Goal: Communication & Community: Ask a question

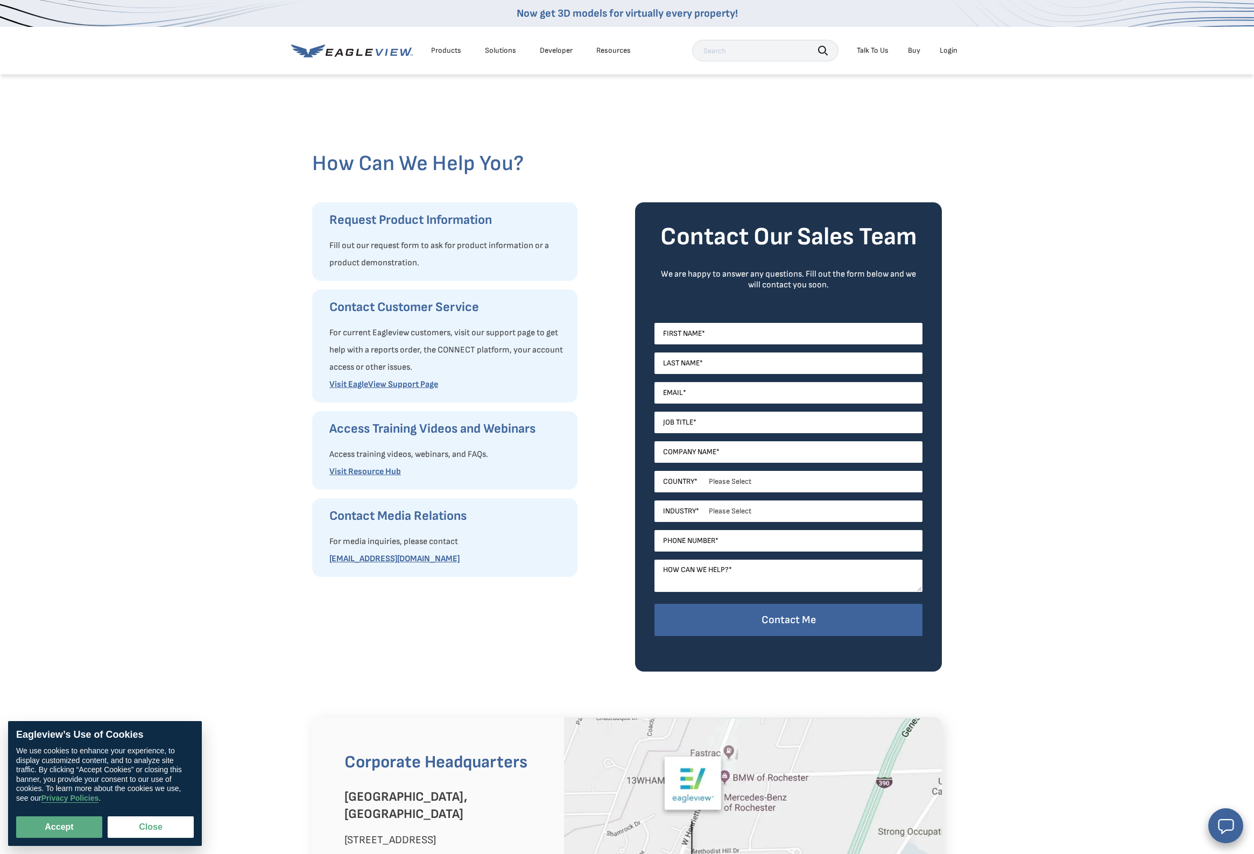
click at [612, 48] on div "Resources" at bounding box center [613, 51] width 34 height 10
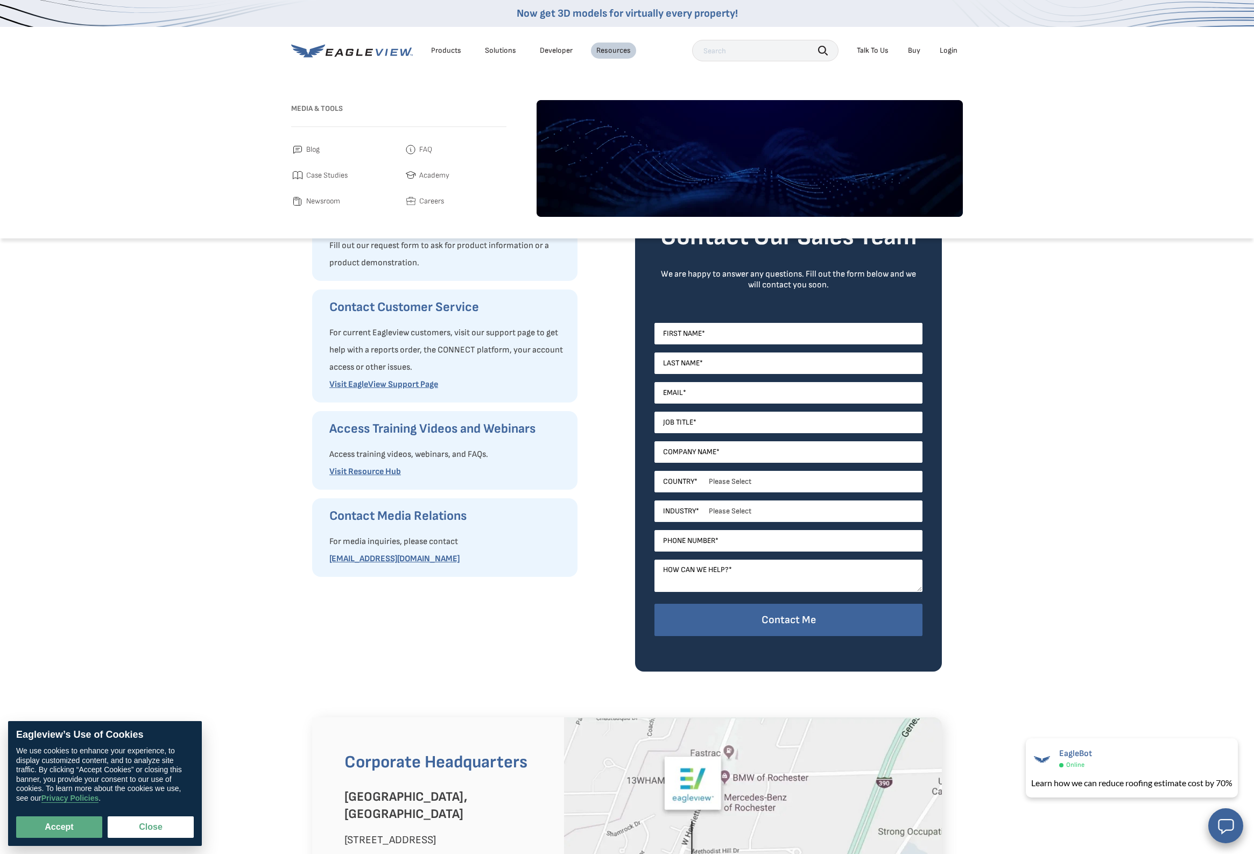
click at [429, 202] on span "Careers" at bounding box center [431, 201] width 25 height 13
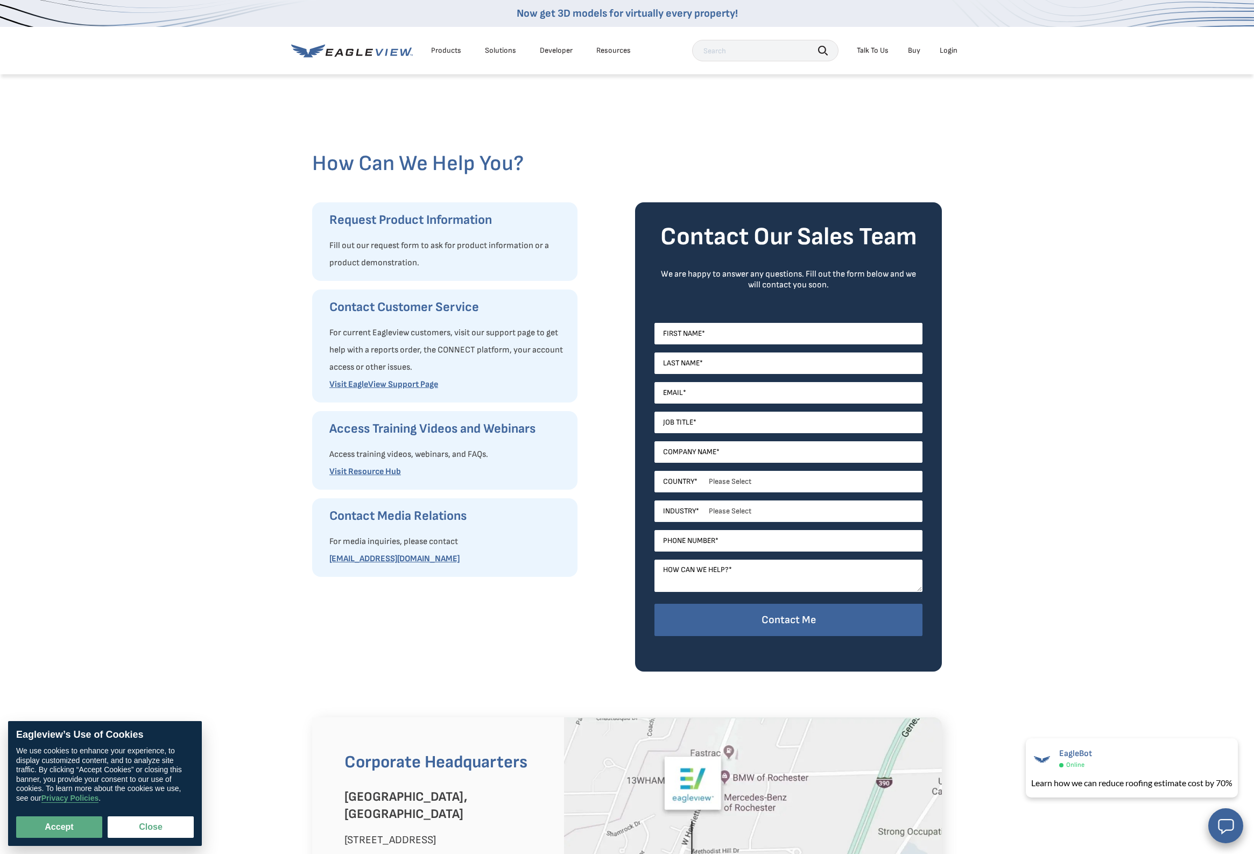
click at [381, 58] on div "Products Solutions Developer Resources" at bounding box center [463, 51] width 345 height 22
click at [392, 52] on icon at bounding box center [394, 51] width 8 height 7
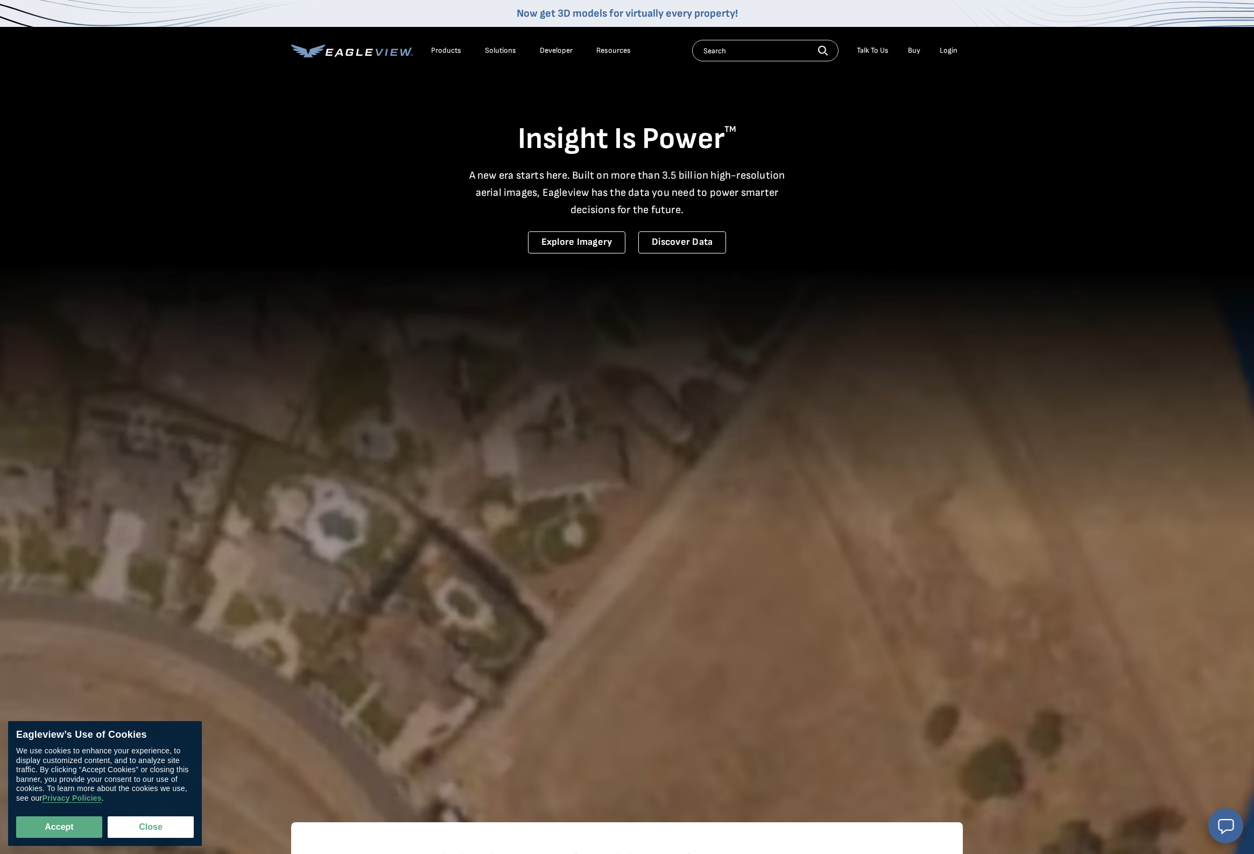
click at [724, 45] on input "text" at bounding box center [765, 51] width 146 height 22
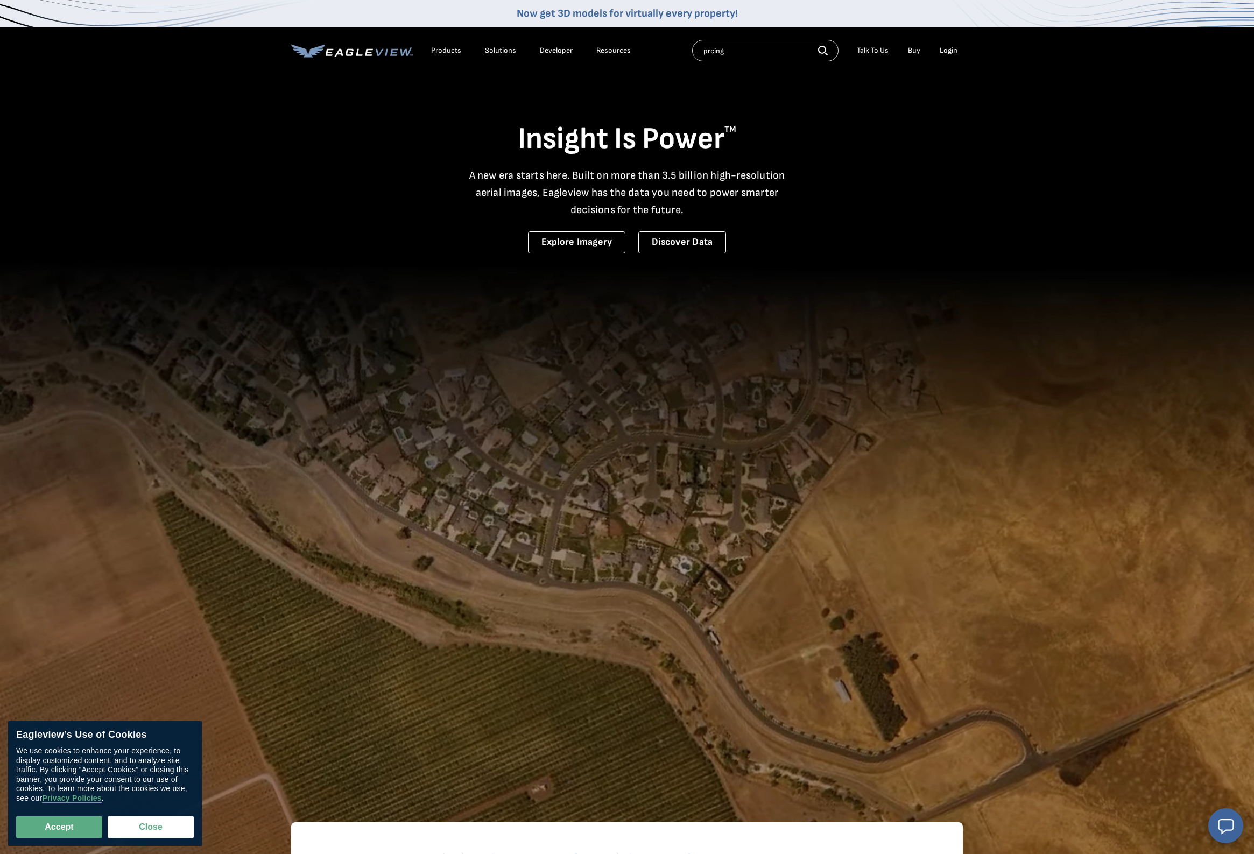
type input "prcing"
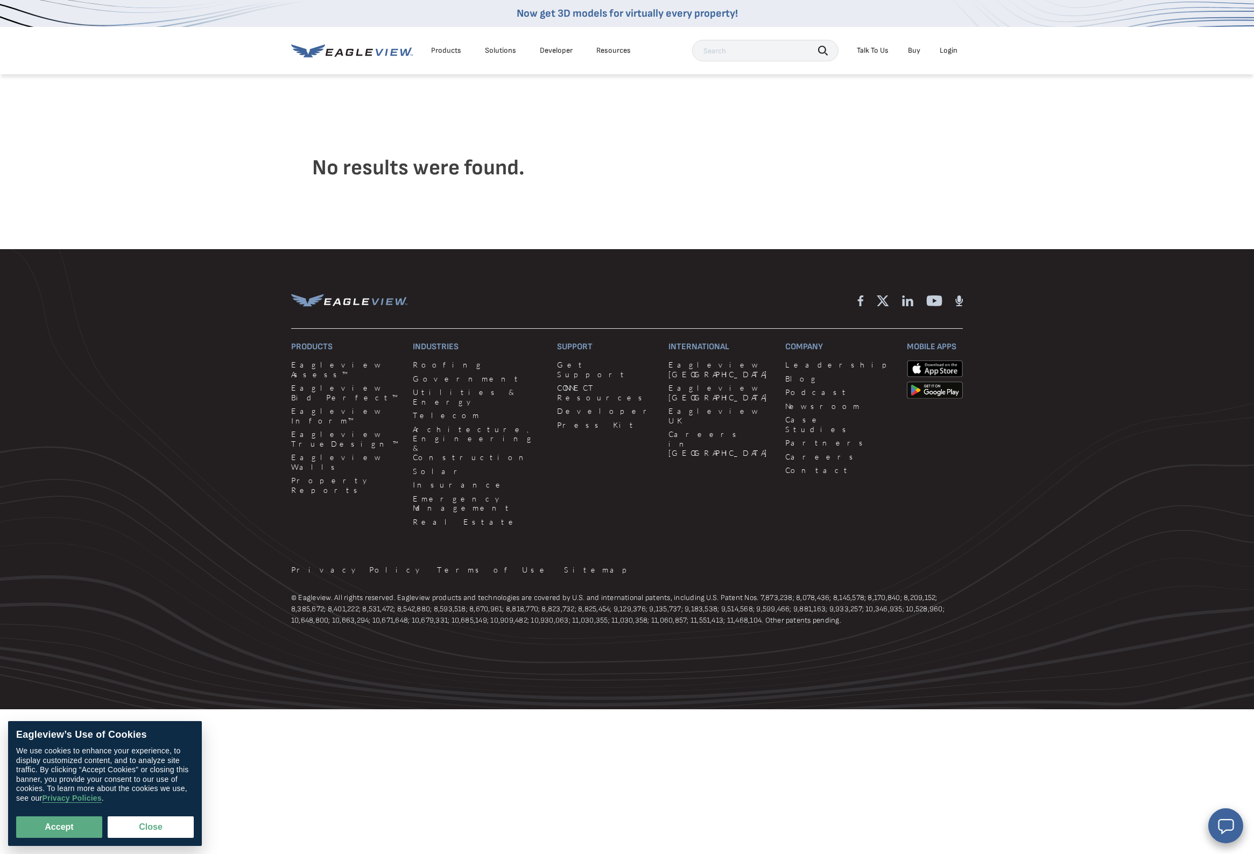
click at [744, 53] on input "text" at bounding box center [765, 51] width 146 height 22
click at [913, 51] on link "Buy" at bounding box center [914, 51] width 12 height 10
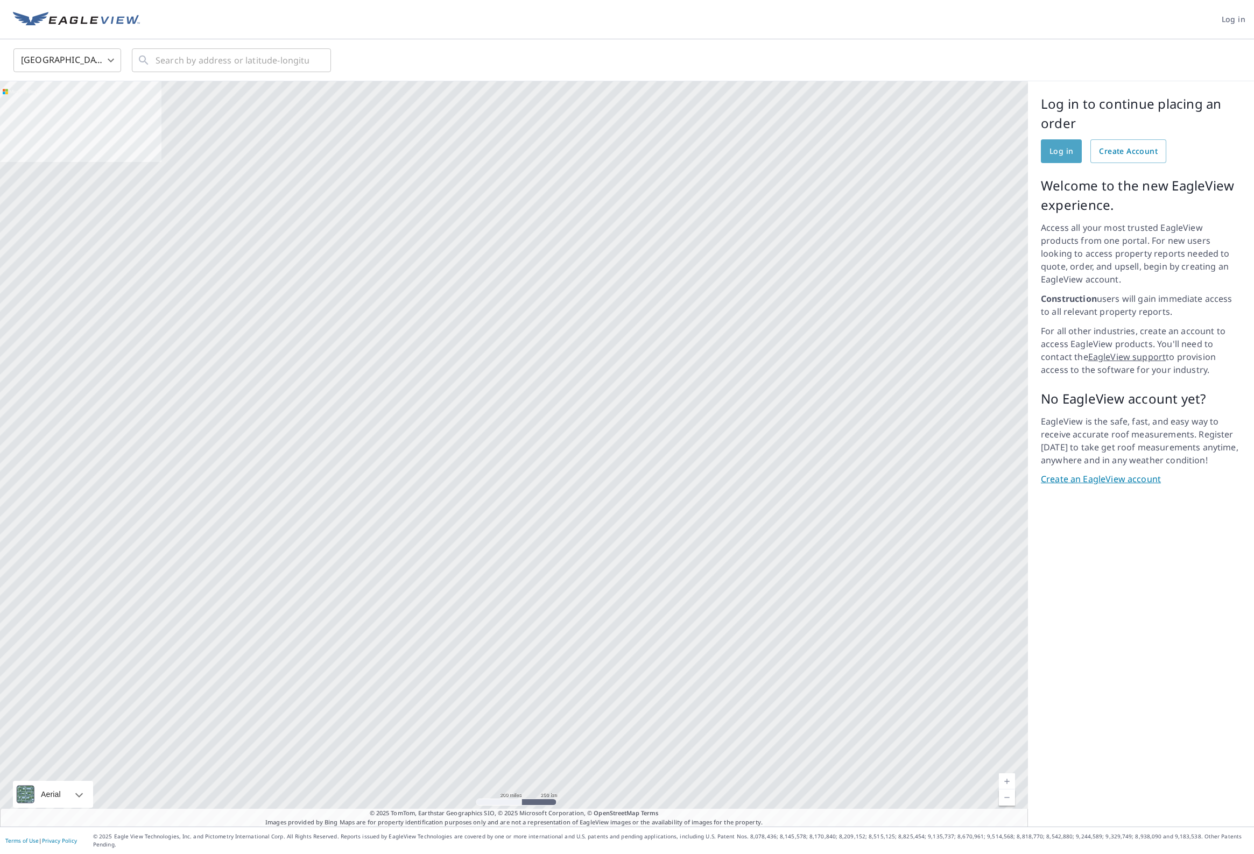
click at [1054, 150] on span "Log in" at bounding box center [1061, 151] width 24 height 13
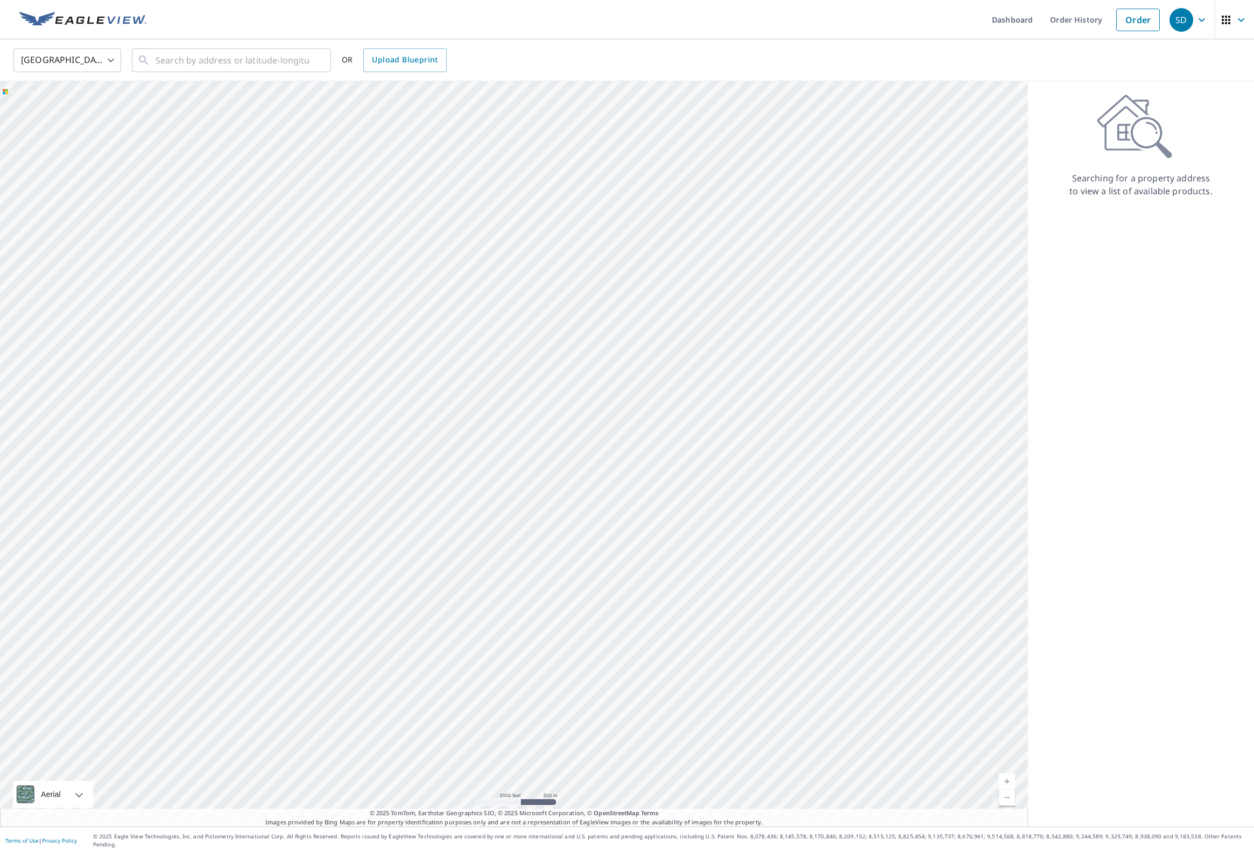
drag, startPoint x: 221, startPoint y: 235, endPoint x: 300, endPoint y: 286, distance: 94.9
click at [300, 286] on div at bounding box center [514, 453] width 1028 height 745
click at [451, 243] on div at bounding box center [514, 453] width 1028 height 745
click at [84, 63] on body "SD SD Dashboard Order History Order SD [GEOGRAPHIC_DATA] US ​ ​ OR Upload Bluep…" at bounding box center [627, 427] width 1254 height 854
click at [181, 67] on div at bounding box center [627, 427] width 1254 height 854
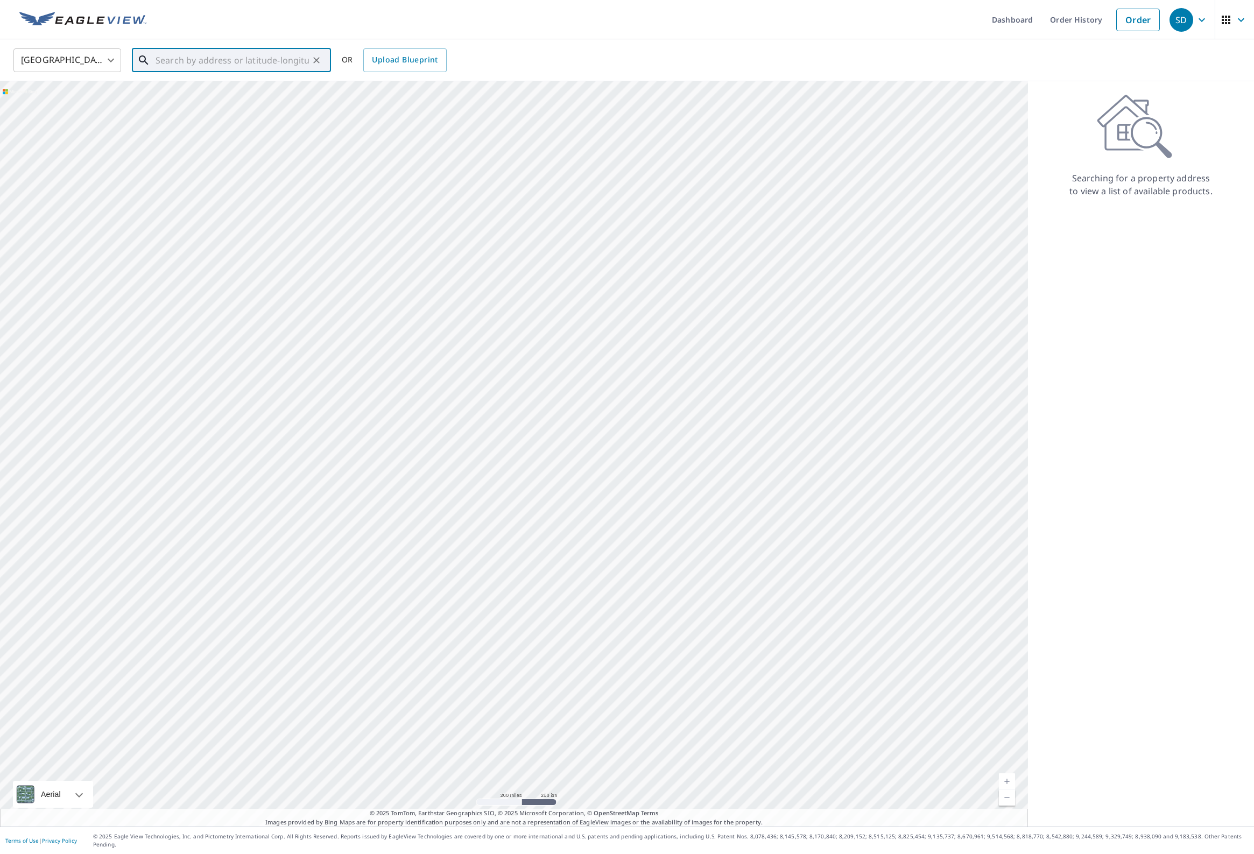
click at [193, 65] on input "text" at bounding box center [231, 60] width 153 height 30
click at [209, 67] on input "text" at bounding box center [231, 60] width 153 height 30
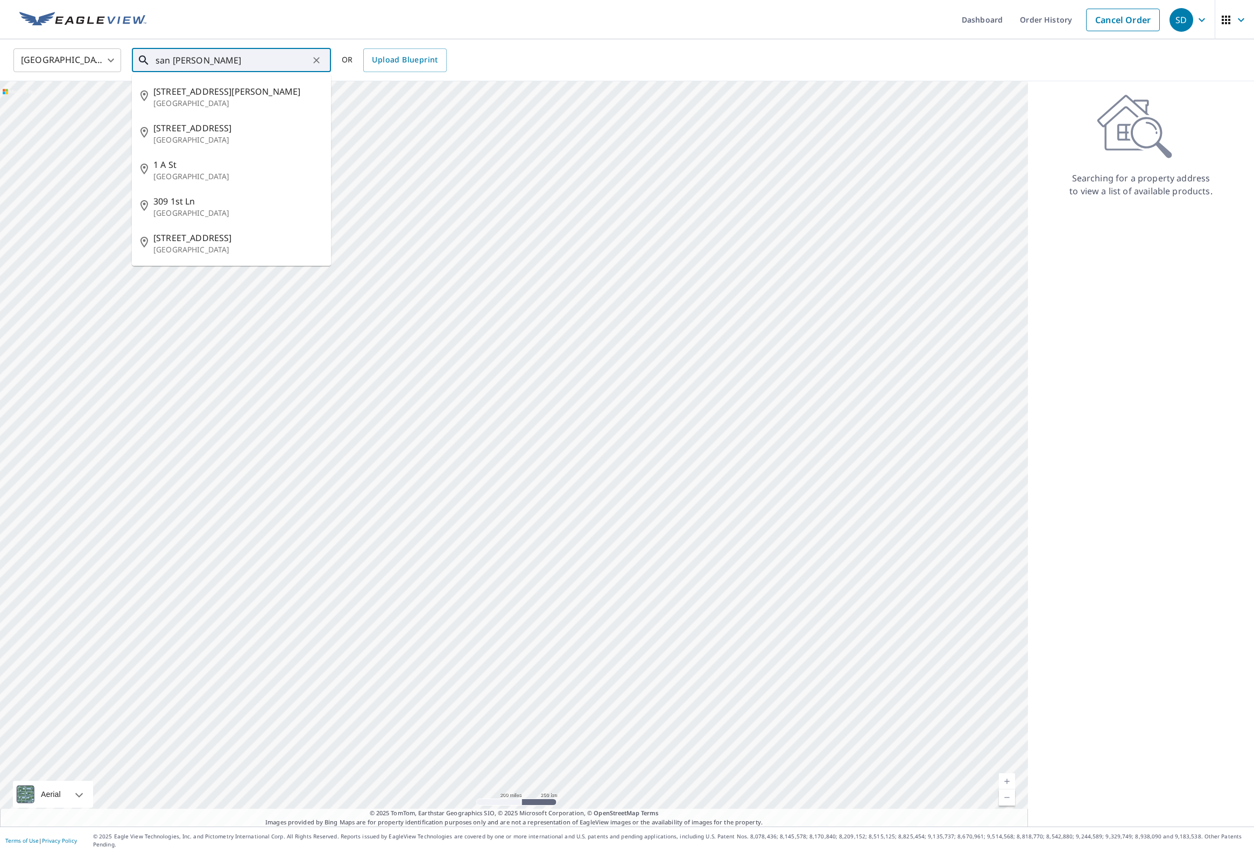
type input "[GEOGRAPHIC_DATA]"
click at [74, 409] on div at bounding box center [514, 453] width 1028 height 745
drag, startPoint x: 356, startPoint y: 374, endPoint x: 393, endPoint y: 497, distance: 127.8
click at [393, 497] on div at bounding box center [514, 453] width 1028 height 745
click at [378, 493] on div at bounding box center [514, 453] width 1028 height 745
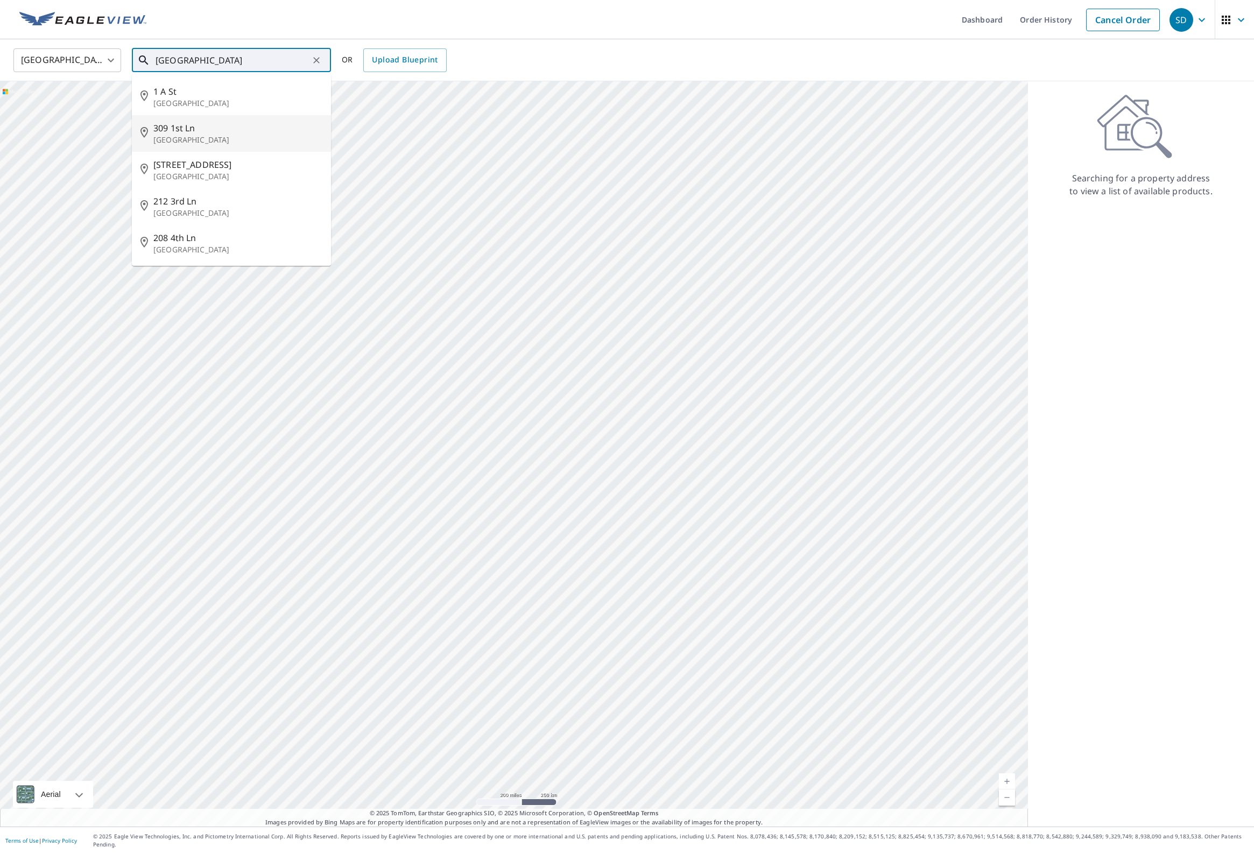
click at [378, 492] on div at bounding box center [514, 453] width 1028 height 745
click at [318, 59] on icon "Clear" at bounding box center [316, 60] width 11 height 11
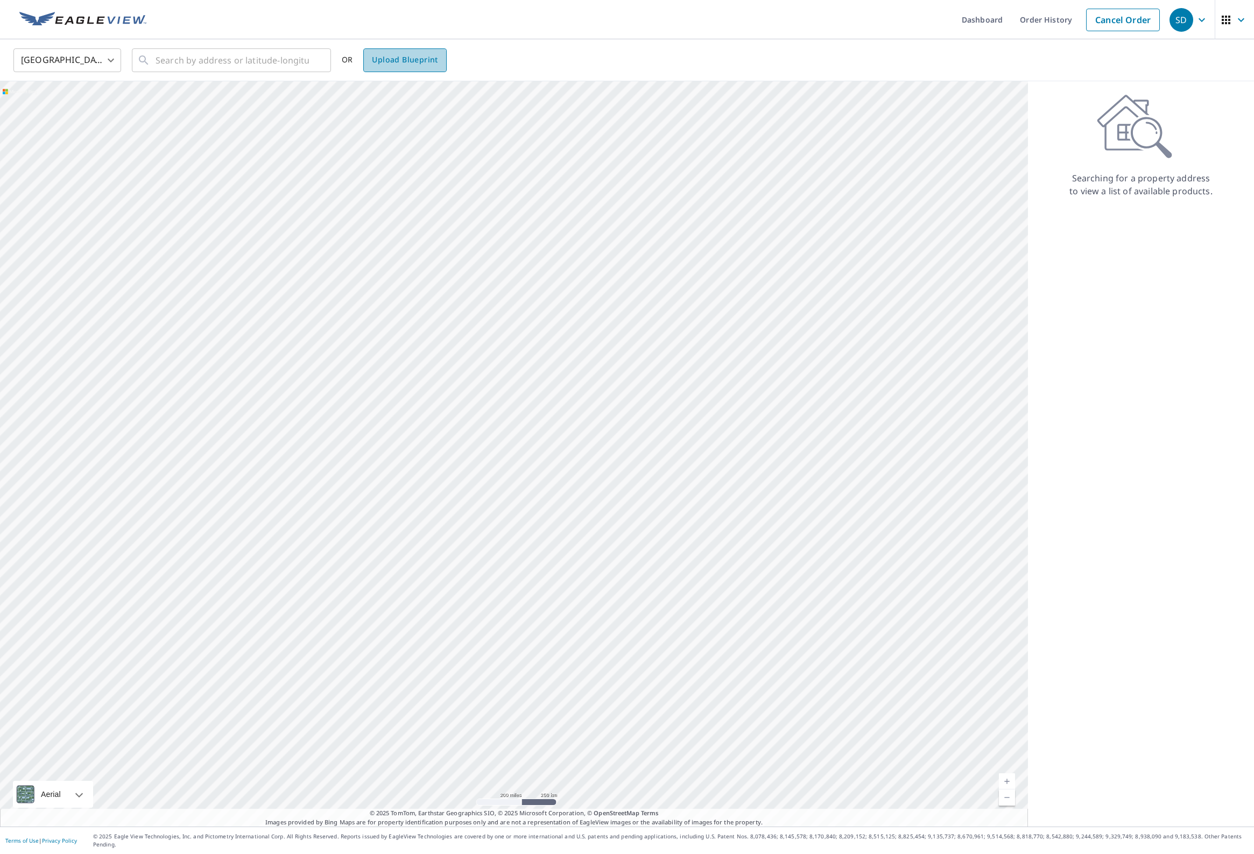
click at [399, 65] on span "Upload Blueprint" at bounding box center [405, 59] width 66 height 13
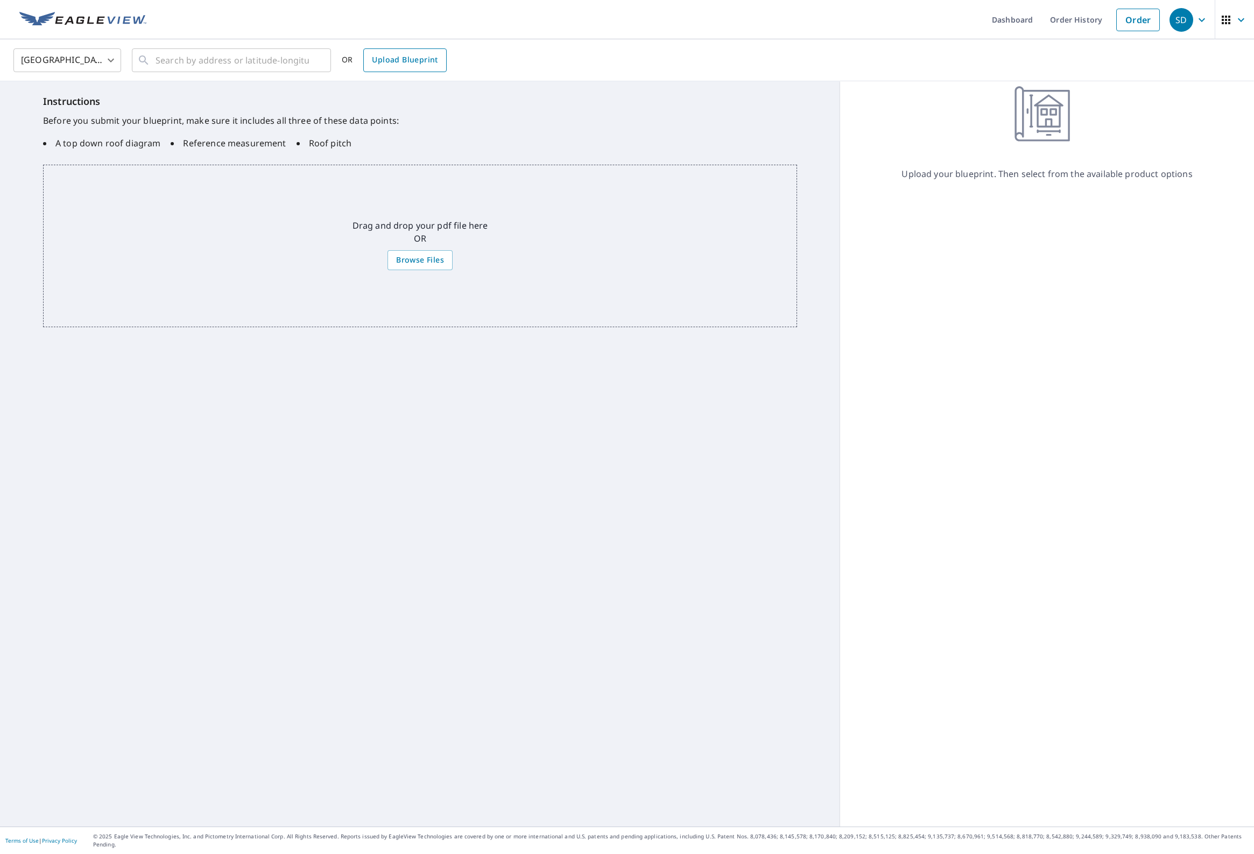
click at [399, 65] on span "Upload Blueprint" at bounding box center [405, 59] width 66 height 13
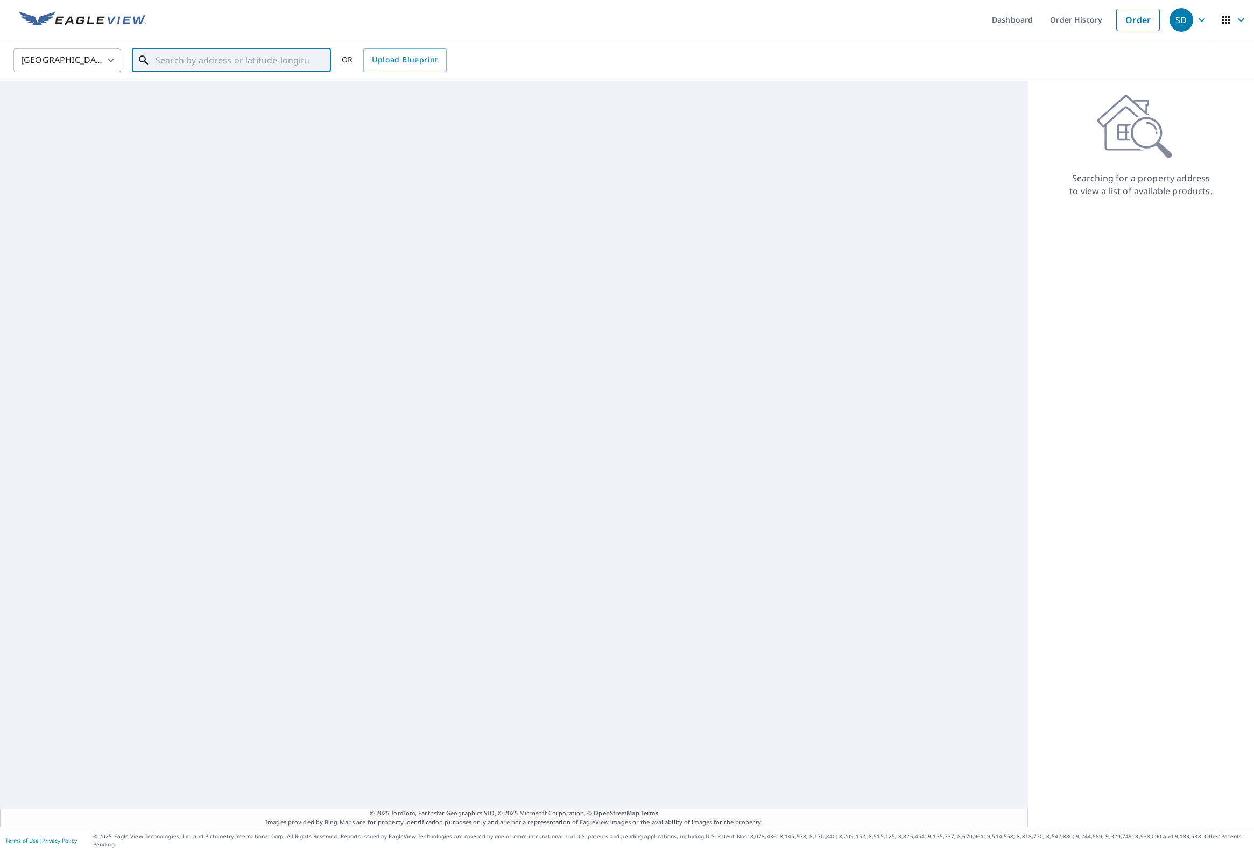
click at [211, 52] on input "text" at bounding box center [231, 60] width 153 height 30
drag, startPoint x: 183, startPoint y: 425, endPoint x: 295, endPoint y: 411, distance: 112.2
click at [295, 411] on div at bounding box center [514, 453] width 1028 height 745
drag, startPoint x: 211, startPoint y: 494, endPoint x: 407, endPoint y: 551, distance: 204.0
click at [407, 549] on div at bounding box center [514, 453] width 1028 height 745
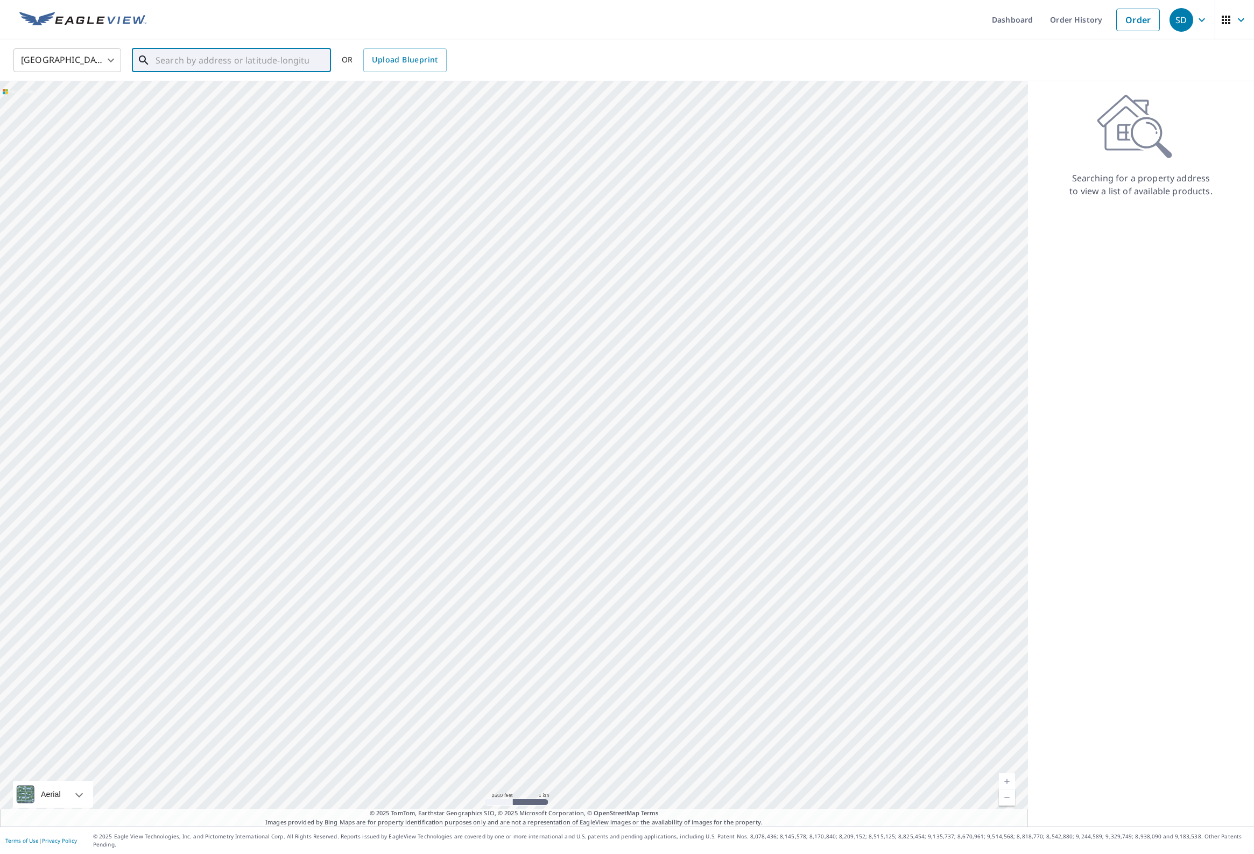
drag, startPoint x: 107, startPoint y: 301, endPoint x: 264, endPoint y: 351, distance: 165.0
click at [264, 351] on div at bounding box center [514, 453] width 1028 height 745
click at [347, 550] on div at bounding box center [514, 453] width 1028 height 745
drag, startPoint x: 700, startPoint y: 590, endPoint x: 718, endPoint y: 583, distance: 19.6
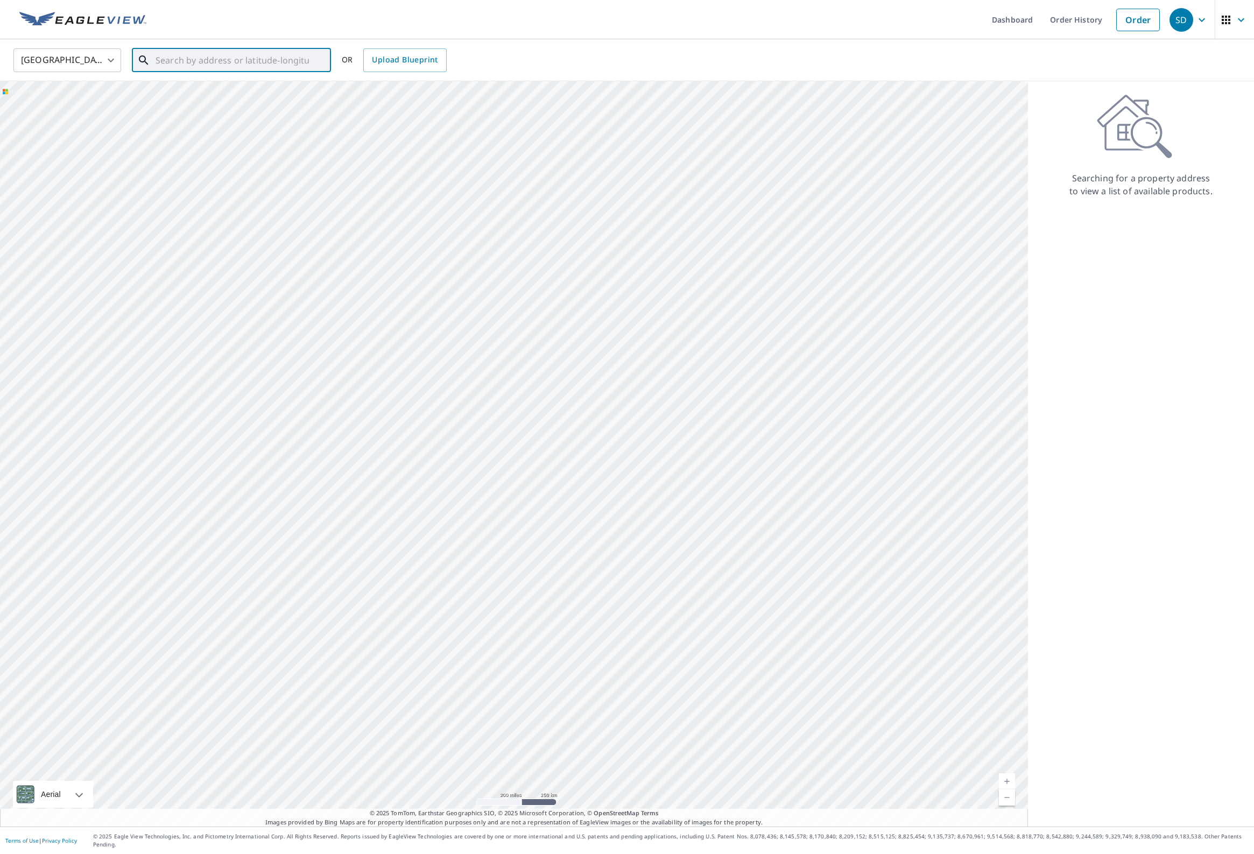
click at [718, 583] on div at bounding box center [514, 453] width 1028 height 745
click at [697, 651] on div at bounding box center [514, 453] width 1028 height 745
click at [199, 436] on div at bounding box center [514, 453] width 1028 height 745
click at [199, 435] on div at bounding box center [514, 453] width 1028 height 745
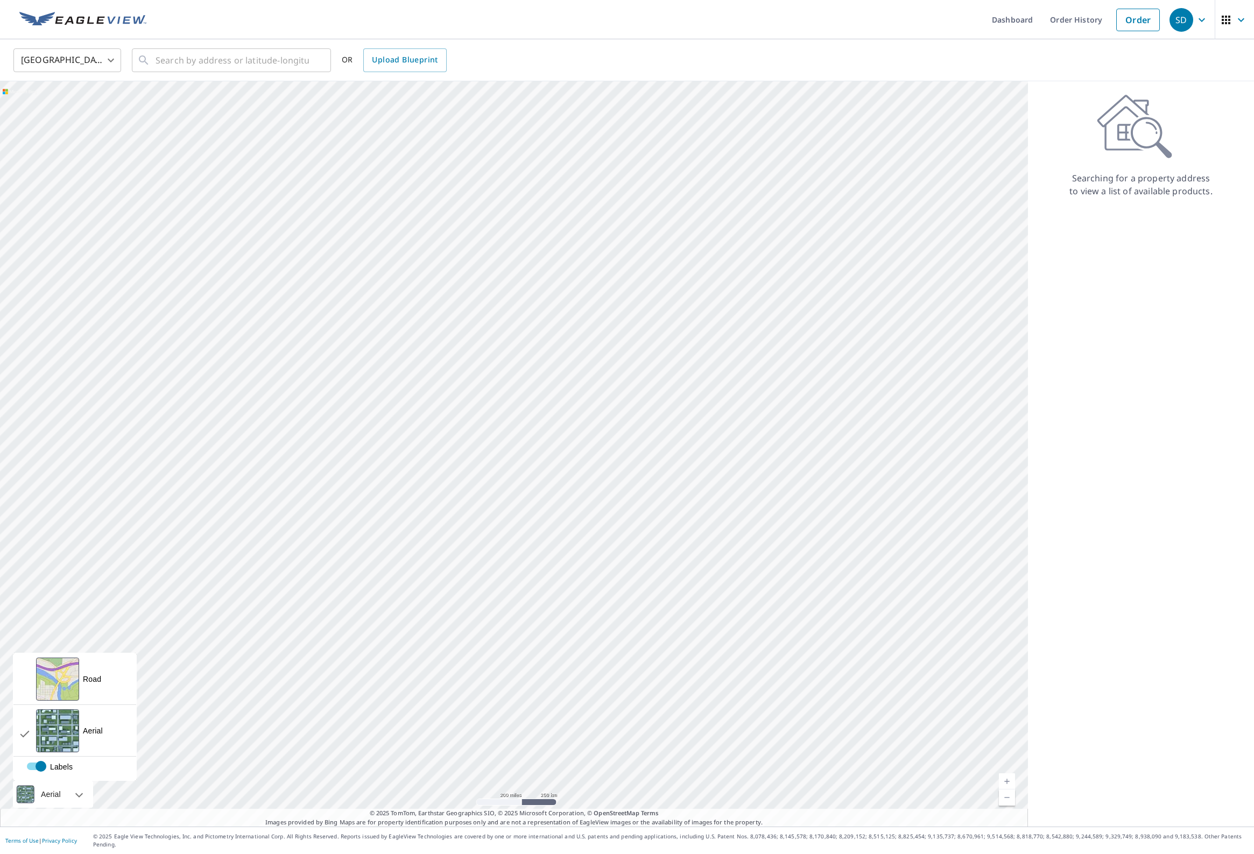
click at [70, 800] on div at bounding box center [67, 794] width 6 height 27
click at [1136, 23] on link "Order" at bounding box center [1138, 20] width 44 height 23
click at [252, 61] on input "text" at bounding box center [231, 60] width 153 height 30
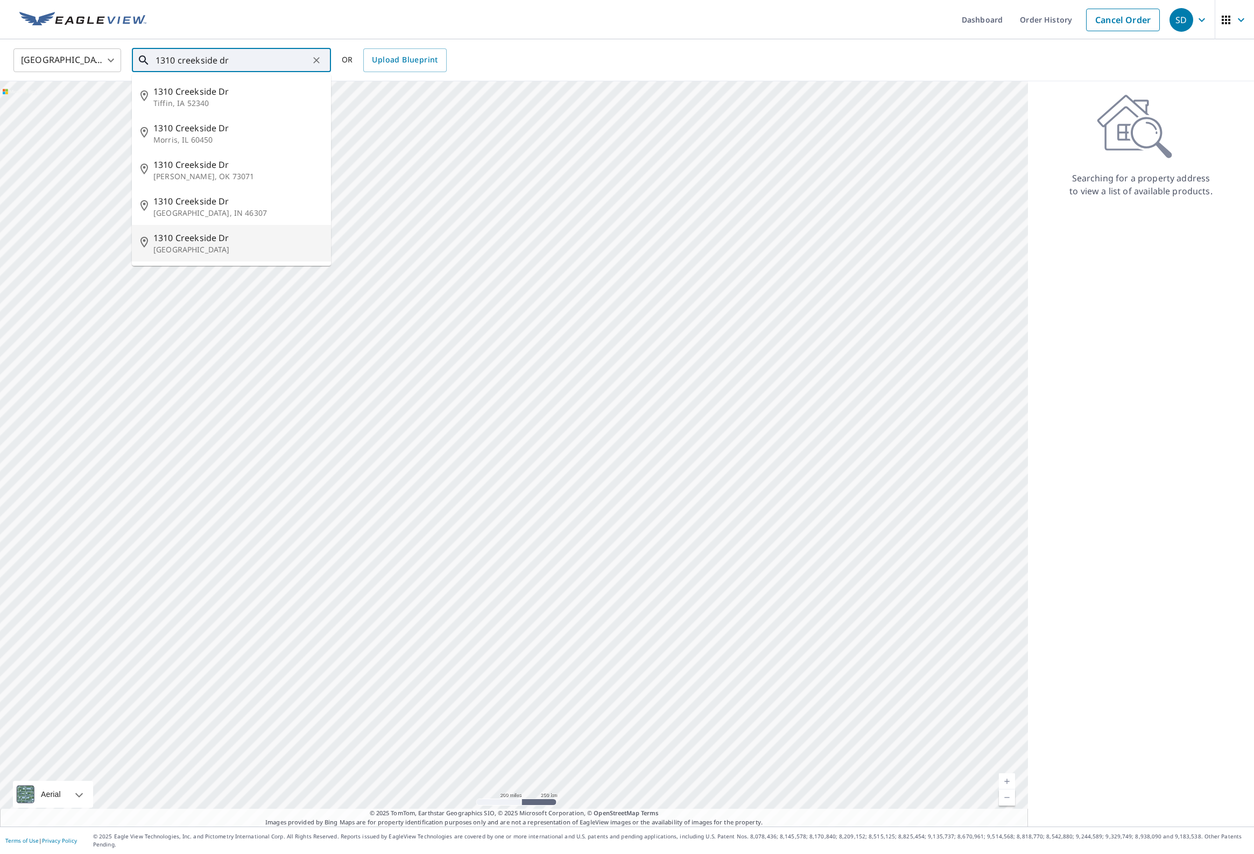
click at [220, 243] on span "1310 Creekside Dr" at bounding box center [237, 237] width 169 height 13
type input "[STREET_ADDRESS]"
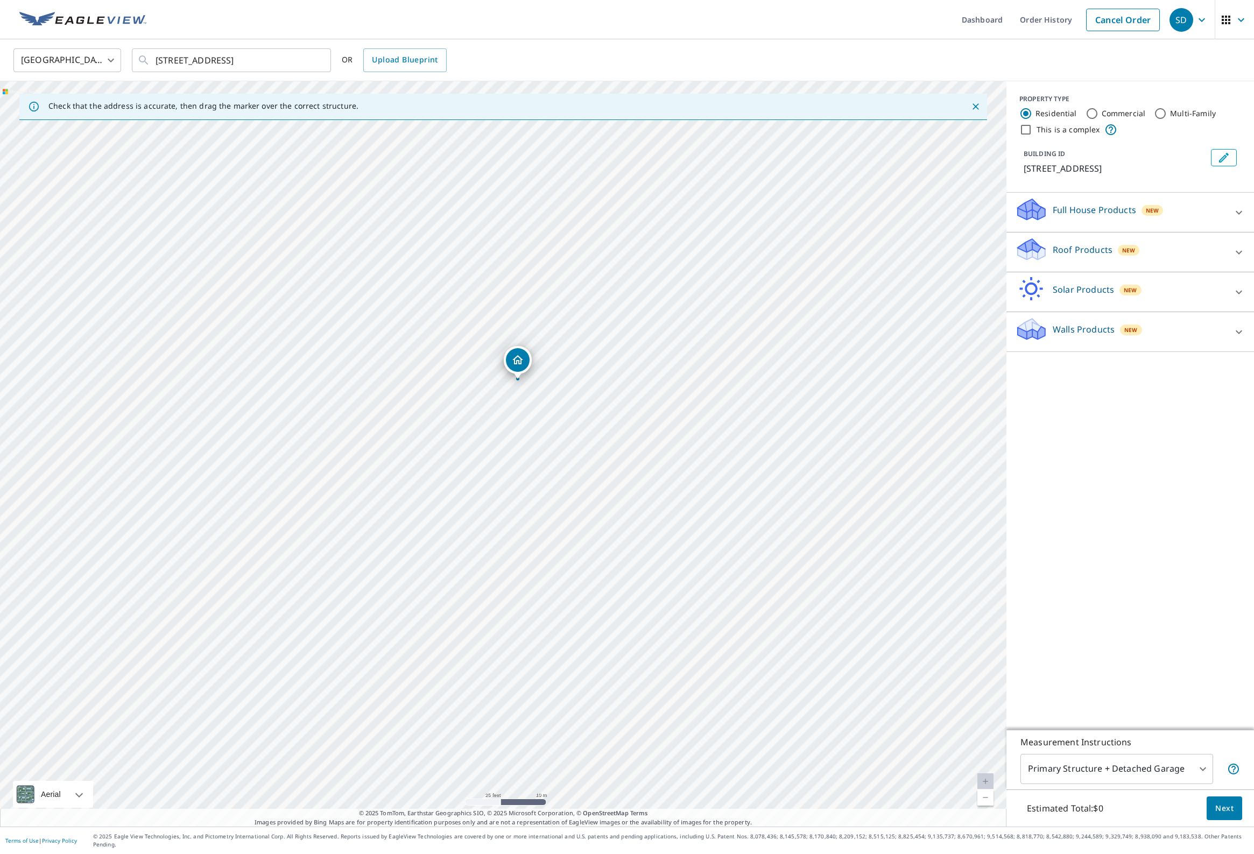
click at [1105, 209] on p "Full House Products" at bounding box center [1093, 209] width 83 height 13
click at [1077, 281] on p "Roof Products" at bounding box center [1082, 279] width 60 height 13
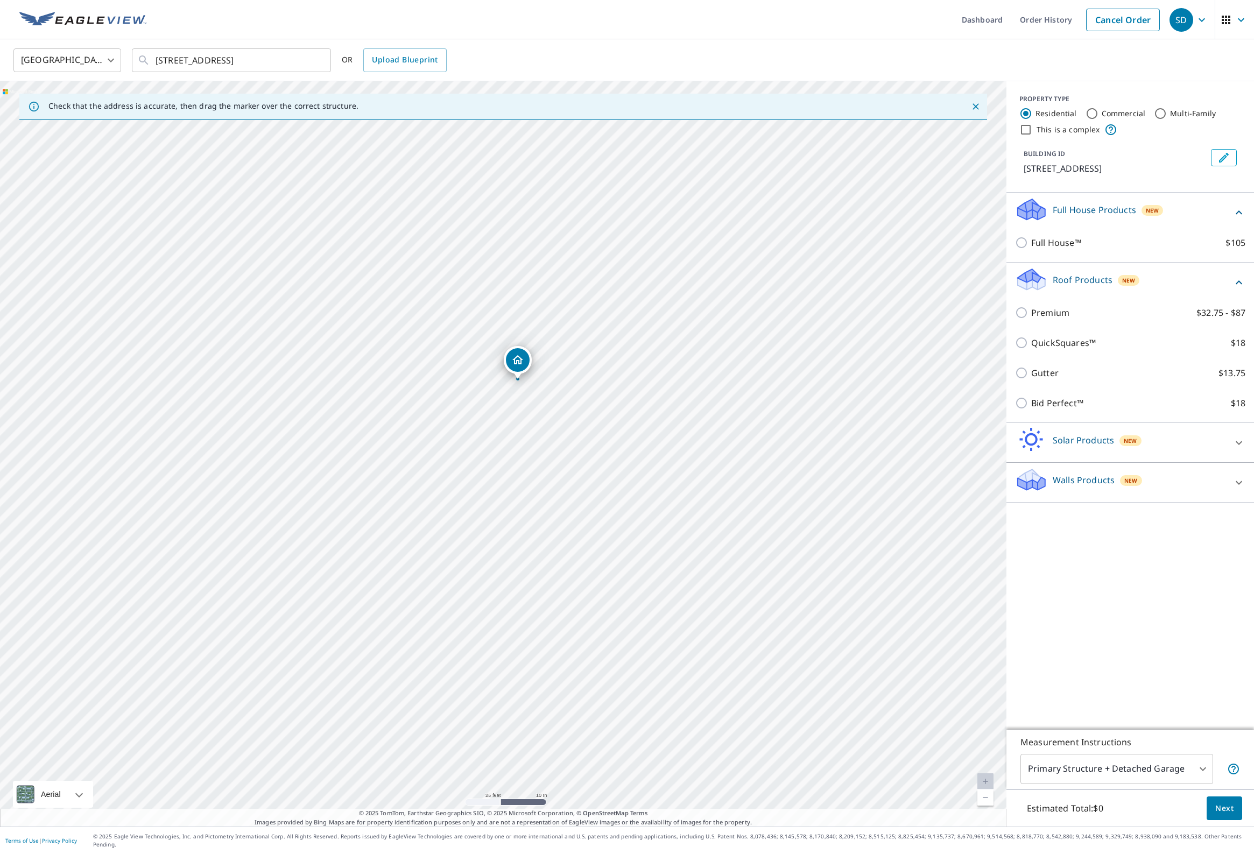
click at [1072, 439] on p "Solar Products" at bounding box center [1082, 440] width 61 height 13
click at [1073, 600] on p "Walls Products" at bounding box center [1083, 600] width 62 height 13
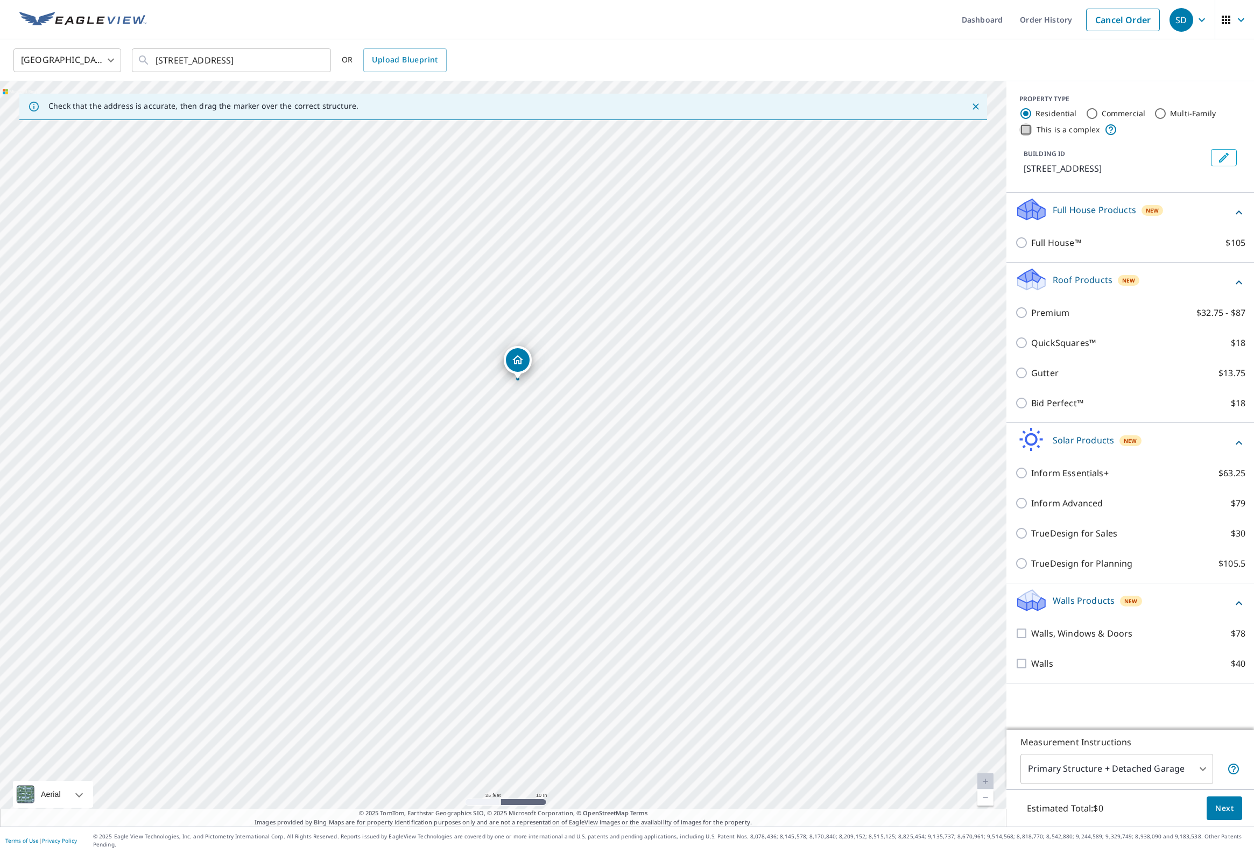
click at [1025, 130] on input "This is a complex" at bounding box center [1025, 129] width 13 height 13
checkbox input "true"
radio input "false"
radio input "true"
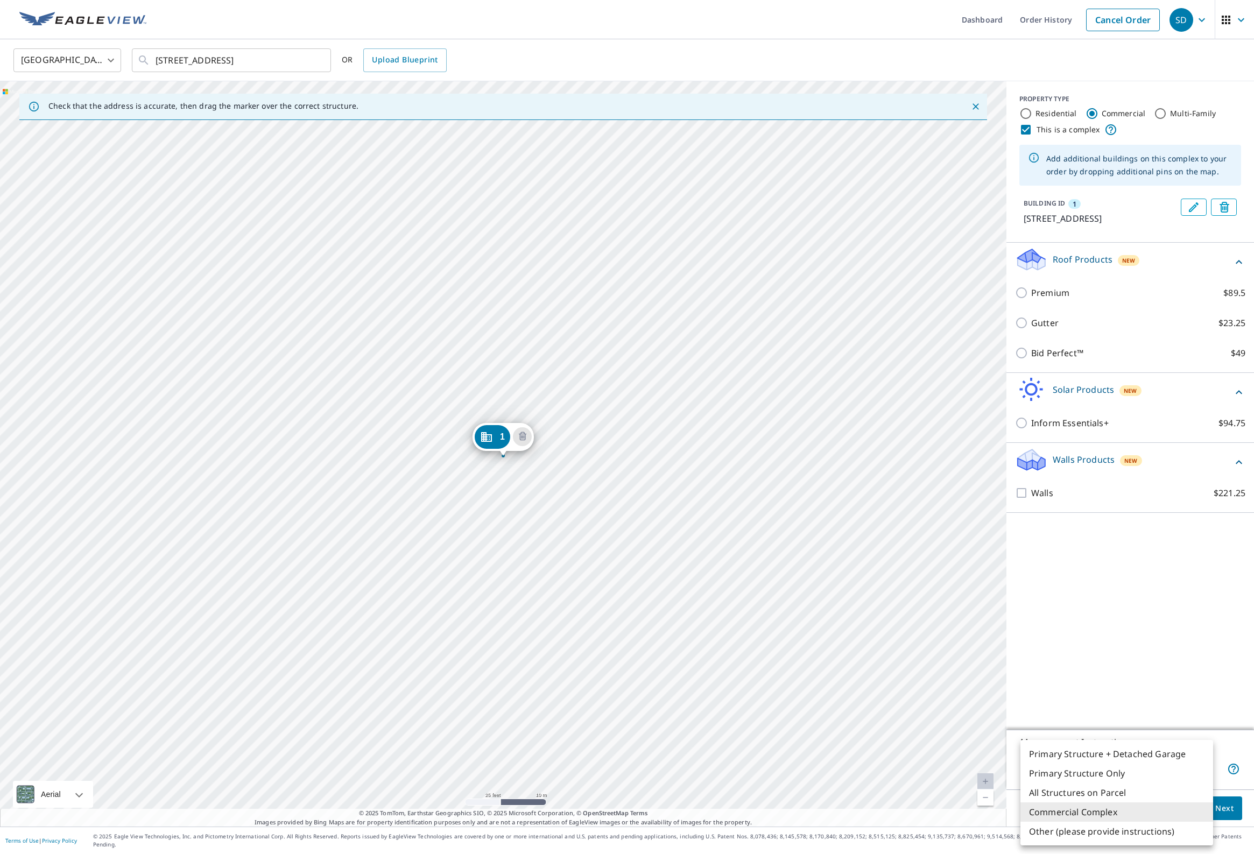
click at [1057, 778] on body "SD SD Dashboard Order History Cancel Order SD [GEOGRAPHIC_DATA] US ​ [STREET_AD…" at bounding box center [627, 427] width 1254 height 854
click at [1082, 795] on li "All Structures on Parcel" at bounding box center [1116, 792] width 193 height 19
type input "3"
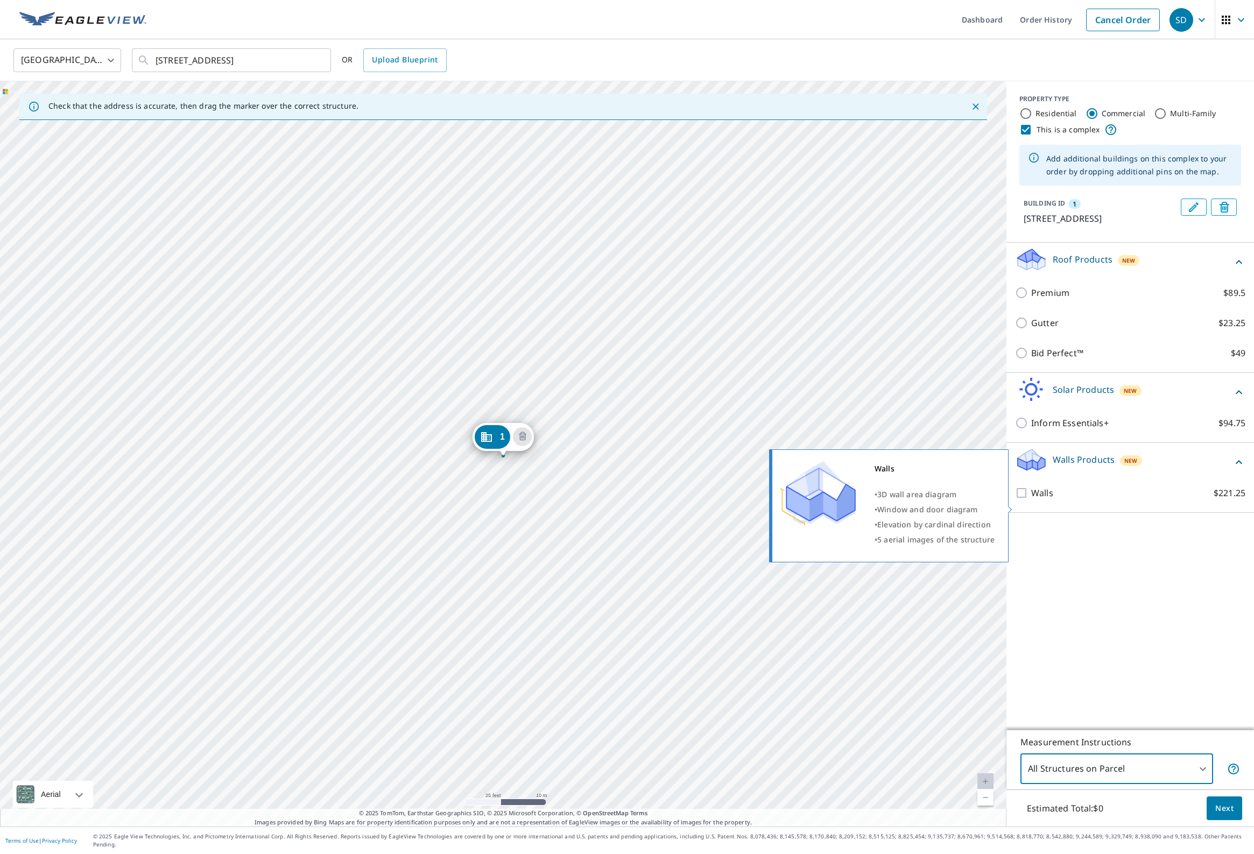
click at [1026, 499] on input "Walls $221.25" at bounding box center [1023, 492] width 16 height 13
checkbox input "true"
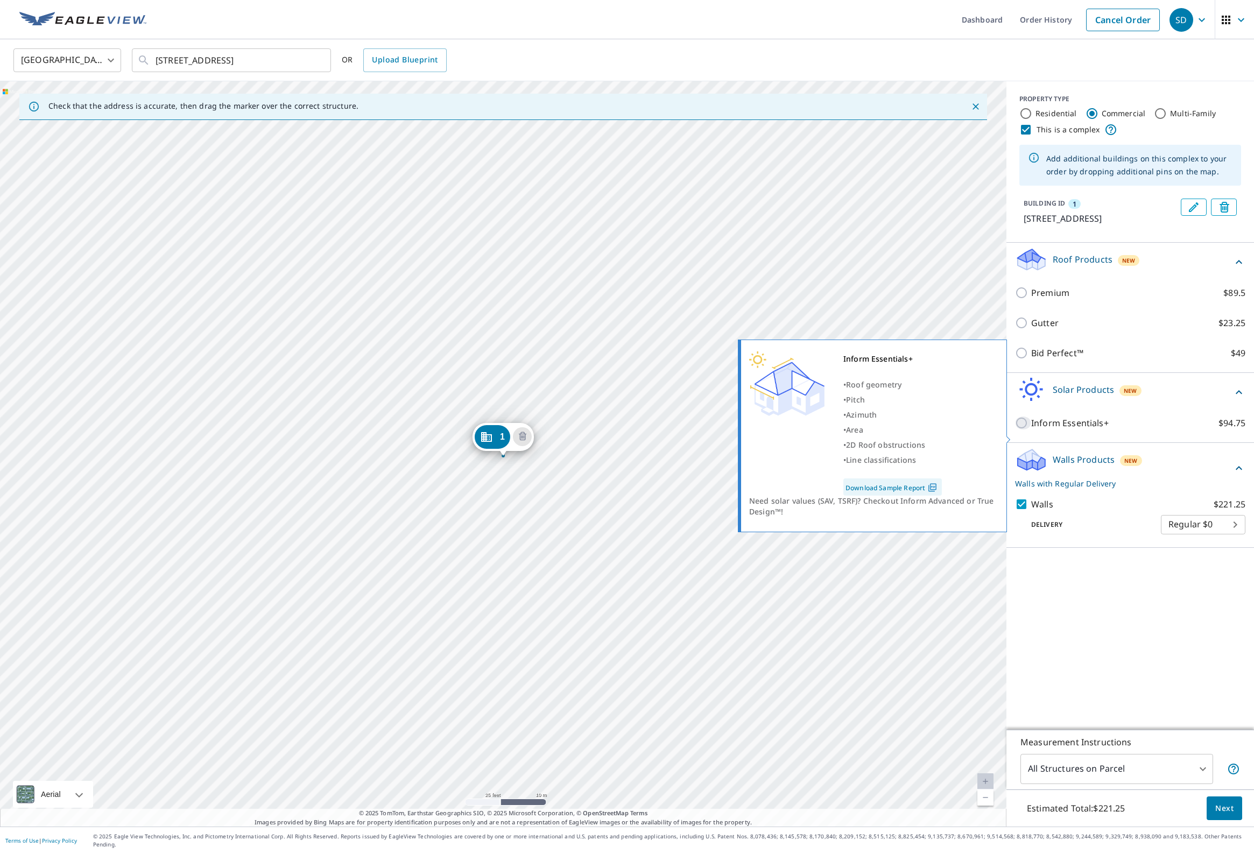
click at [1022, 429] on input "Inform Essentials+ $94.75" at bounding box center [1023, 422] width 16 height 13
checkbox input "true"
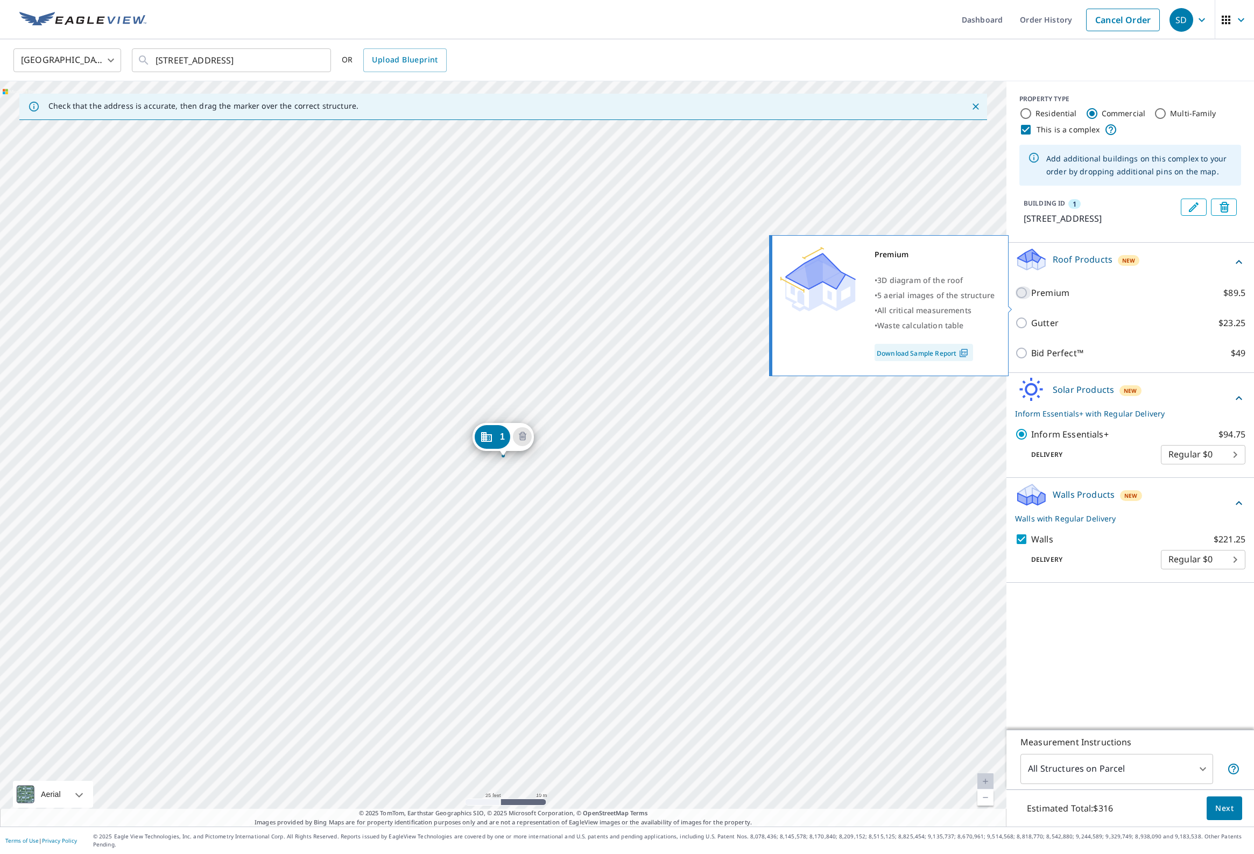
click at [1018, 299] on input "Premium $89.5" at bounding box center [1023, 292] width 16 height 13
checkbox input "true"
checkbox input "false"
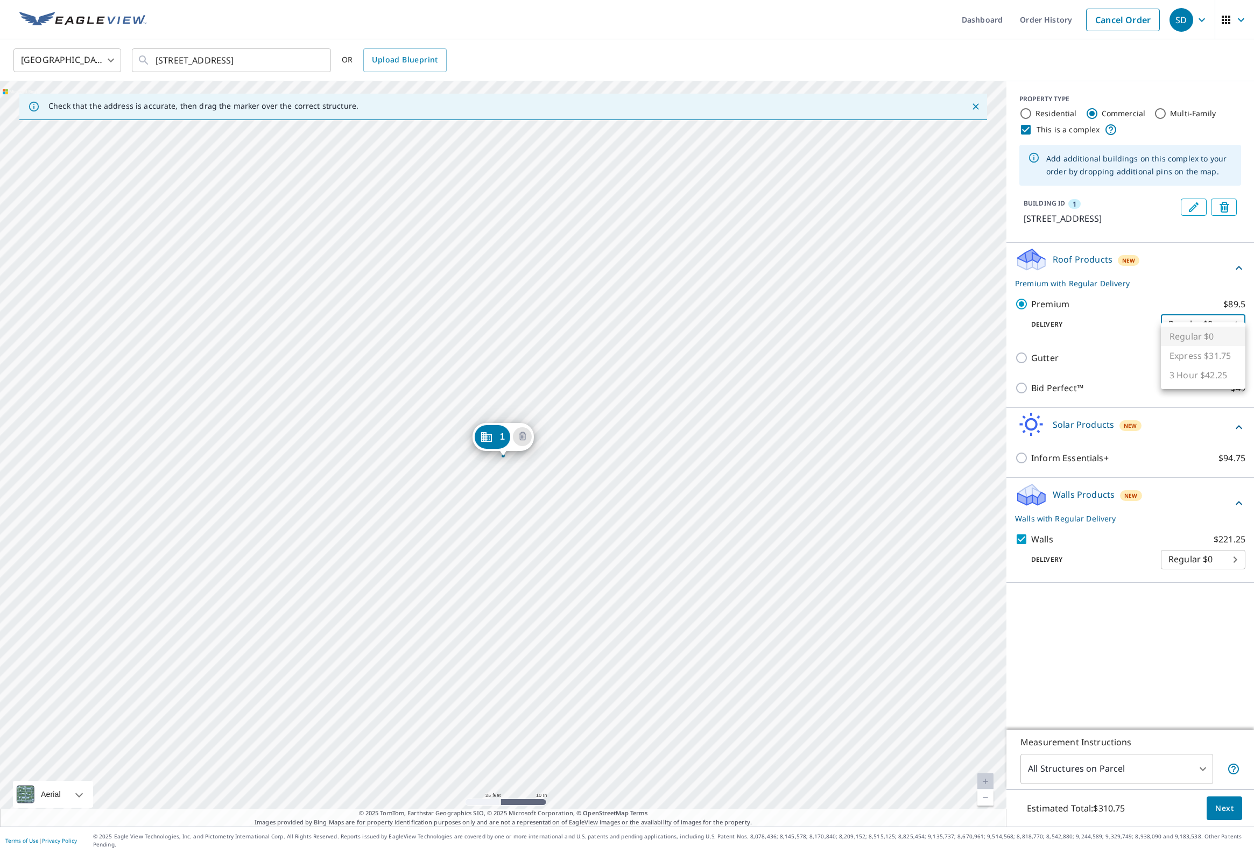
click at [1179, 332] on body "SD SD Dashboard Order History Cancel Order SD [GEOGRAPHIC_DATA] US ​ [STREET_AD…" at bounding box center [627, 427] width 1254 height 854
click div
click link "Cancel Order"
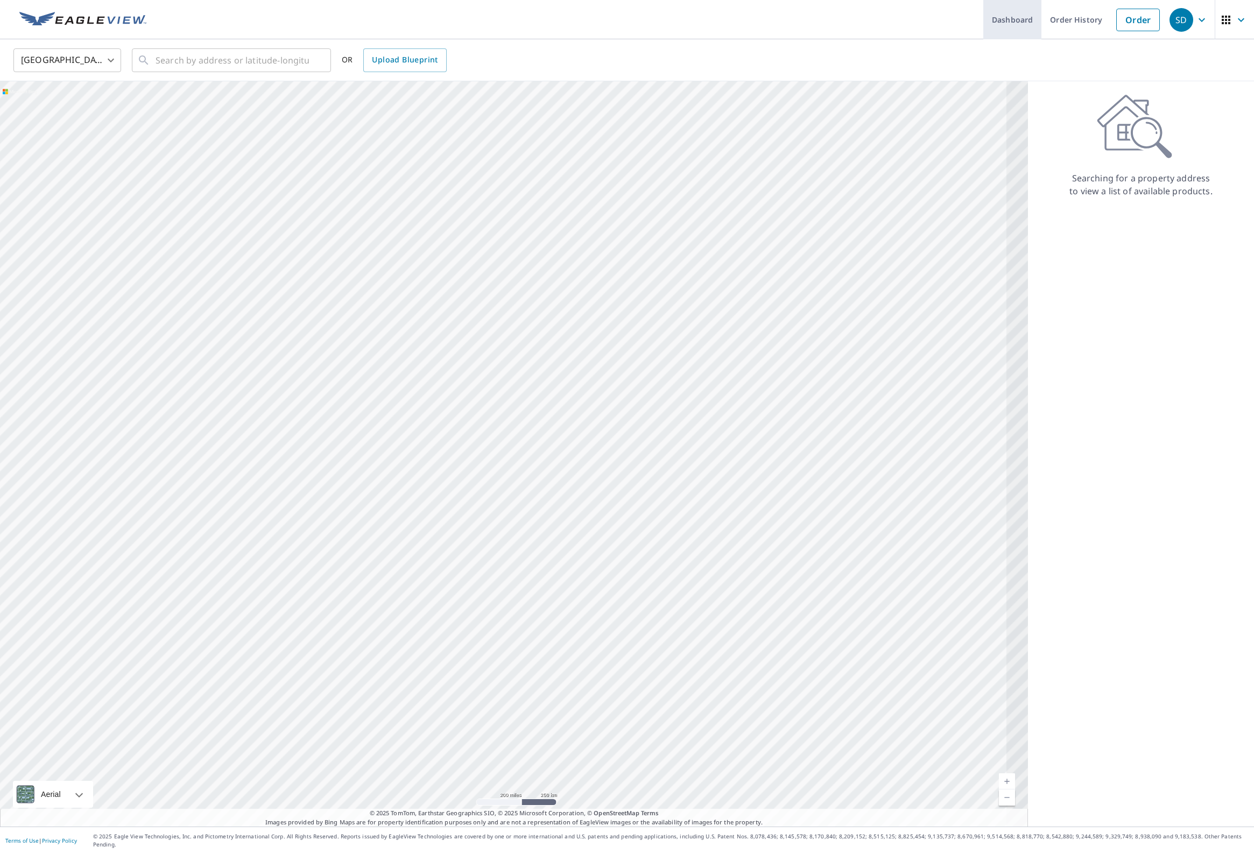
click link "Dashboard"
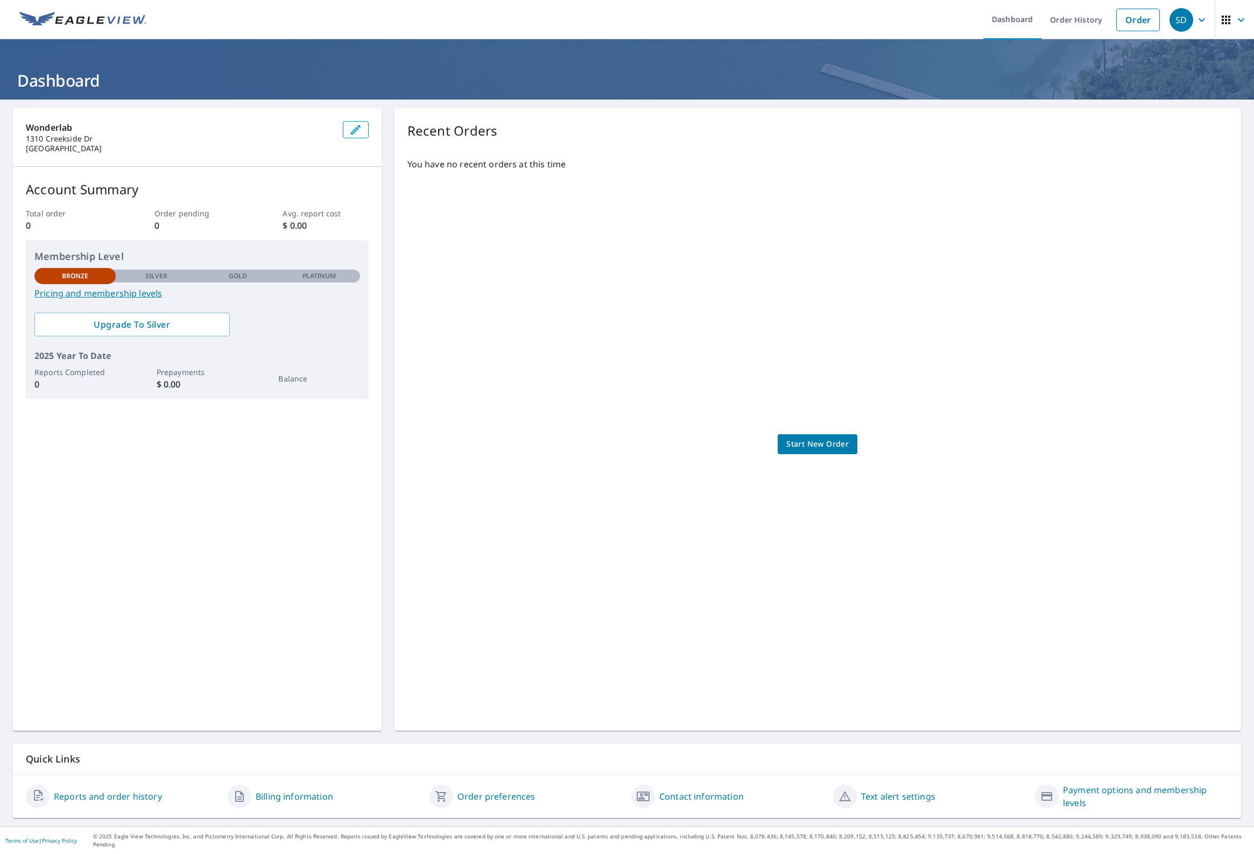
click link "Pricing and membership levels"
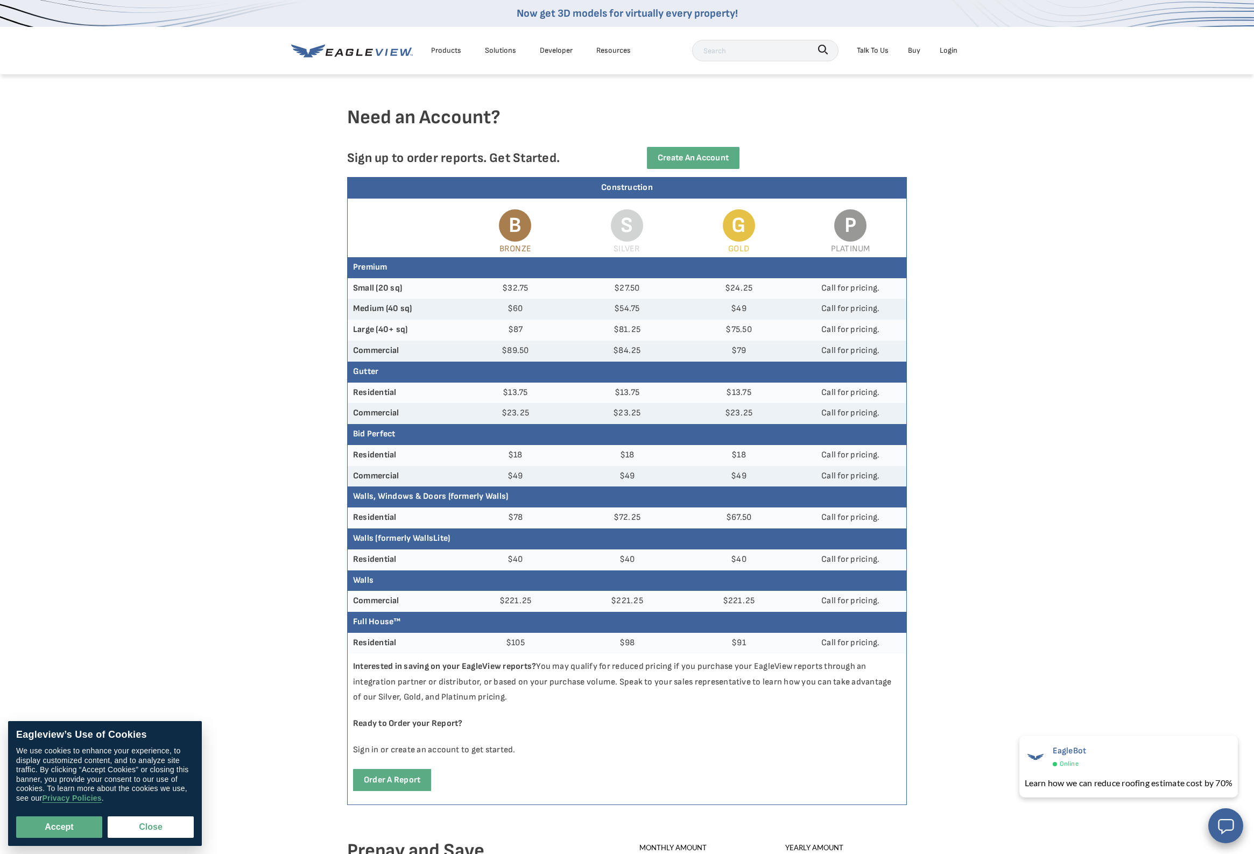
click at [451, 54] on div "Products" at bounding box center [446, 50] width 30 height 13
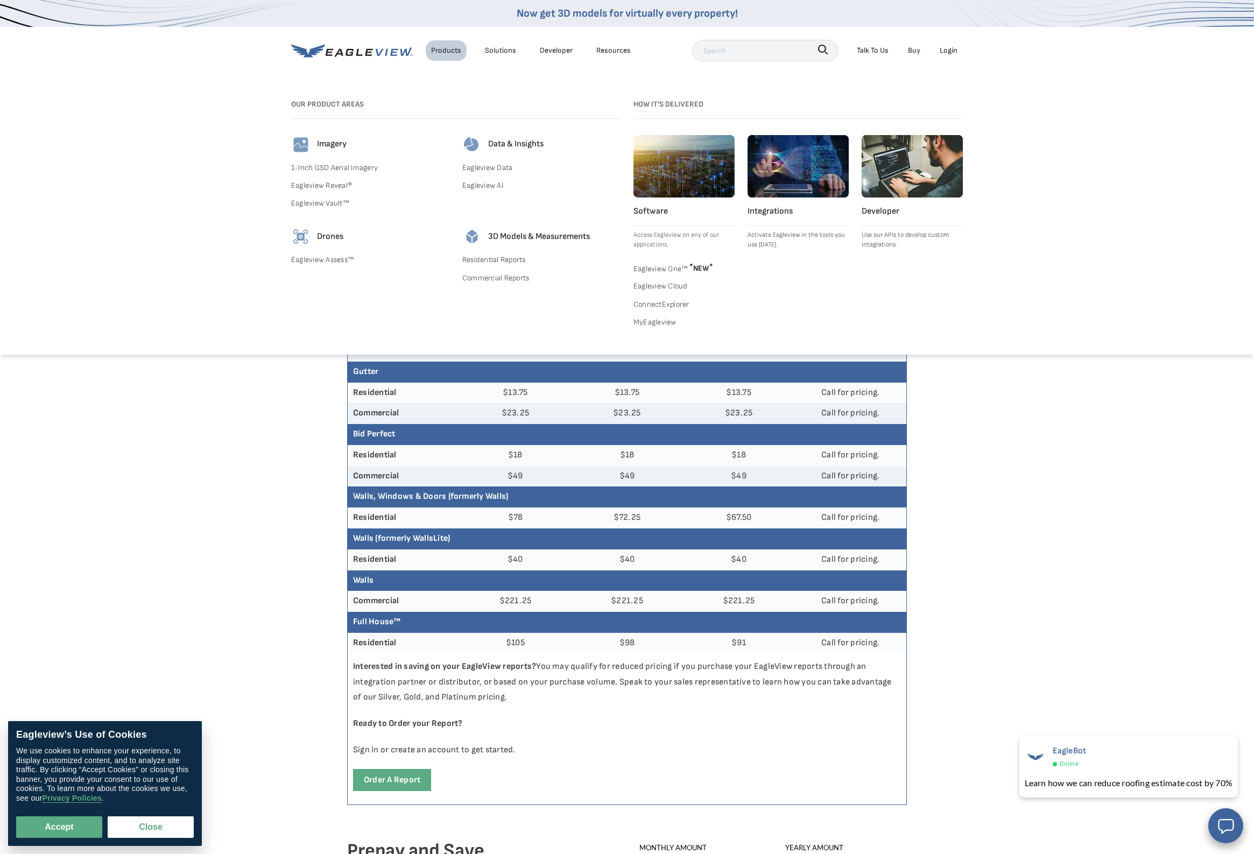
click at [492, 186] on link "Eagleview AI" at bounding box center [541, 185] width 158 height 13
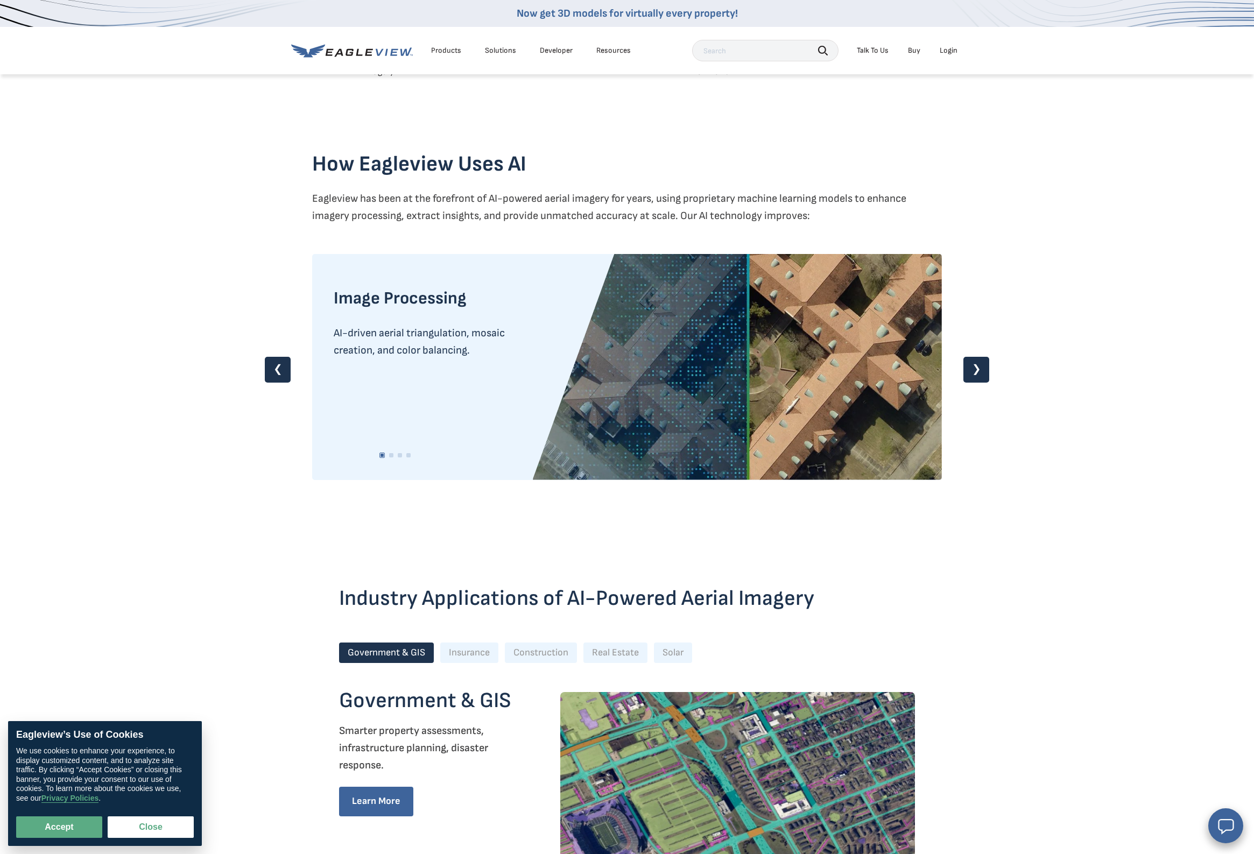
scroll to position [828, 0]
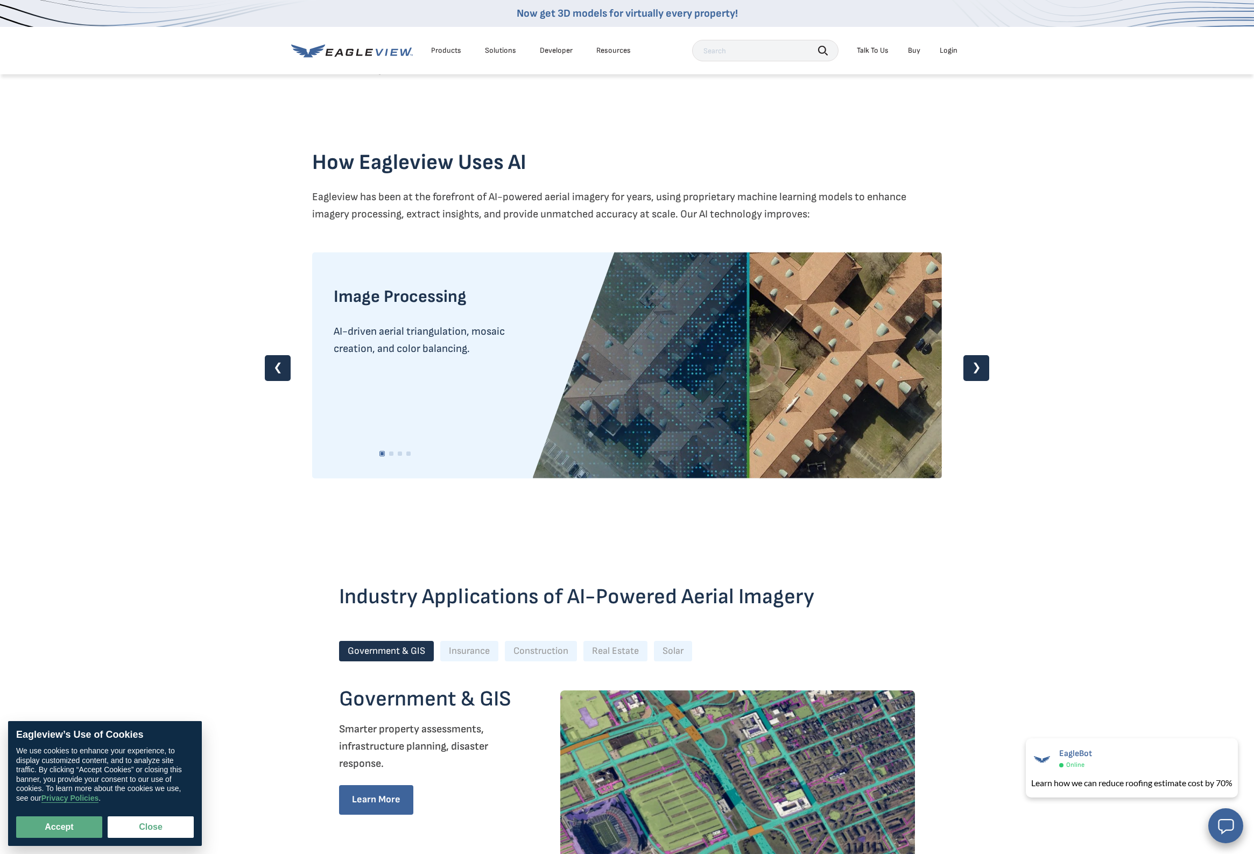
click at [981, 366] on link "❯" at bounding box center [976, 368] width 26 height 26
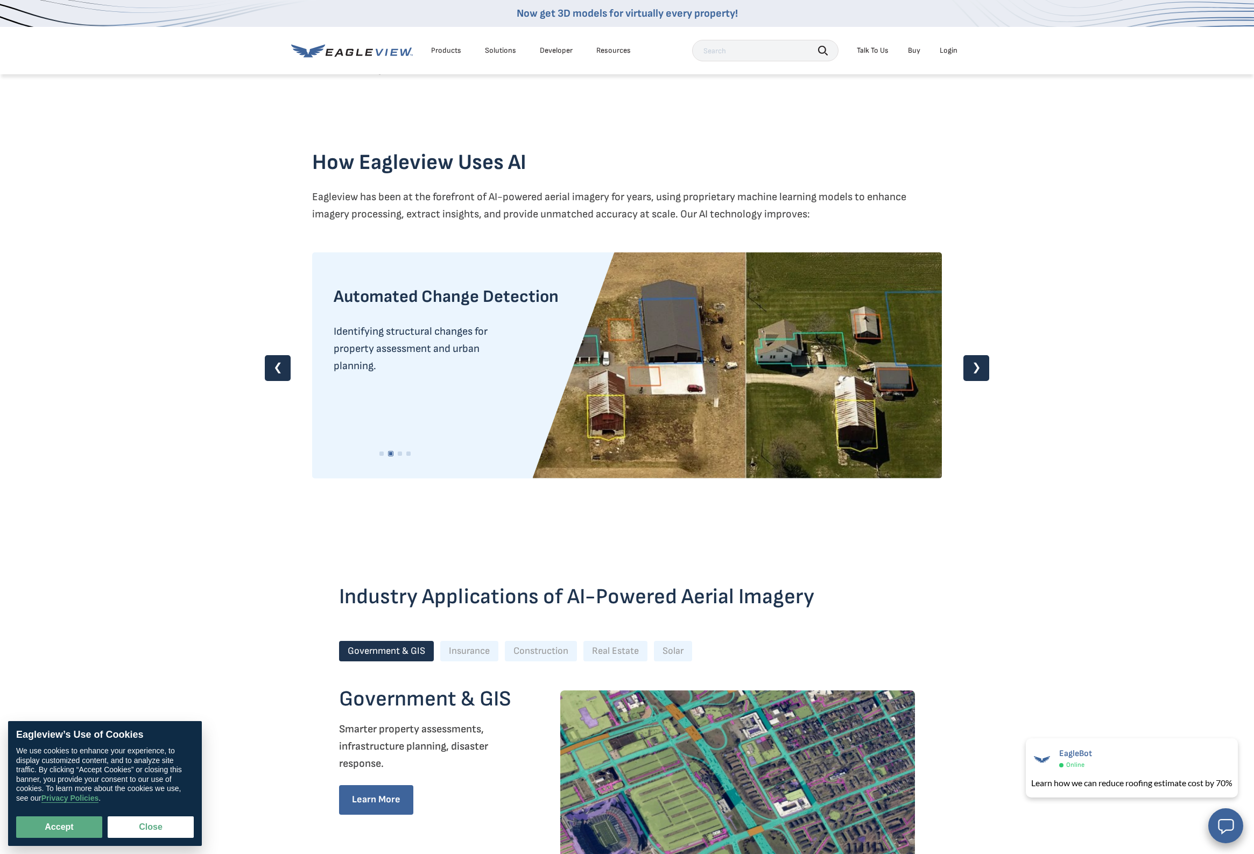
click at [981, 366] on link "❯" at bounding box center [976, 368] width 26 height 26
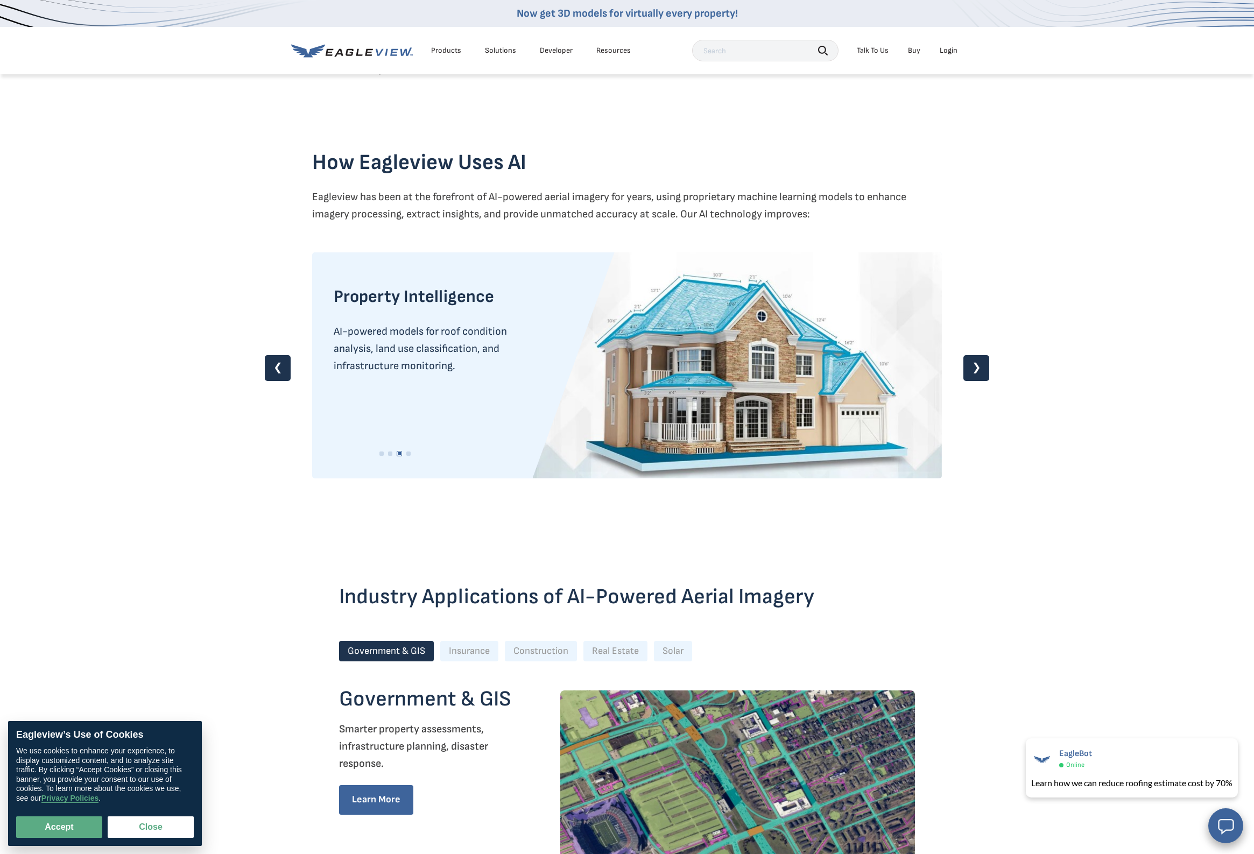
click at [981, 366] on link "❯" at bounding box center [976, 368] width 26 height 26
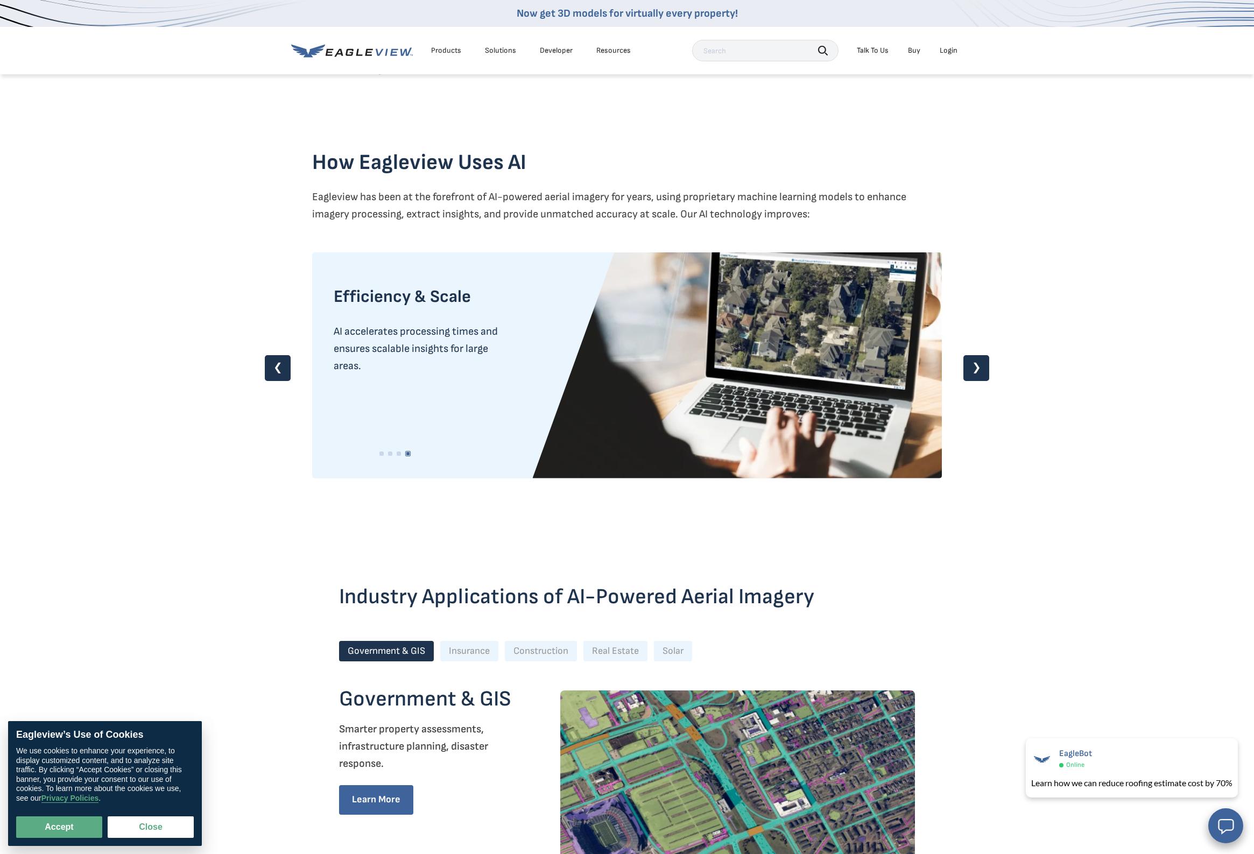
click at [981, 366] on link "❯" at bounding box center [976, 368] width 26 height 26
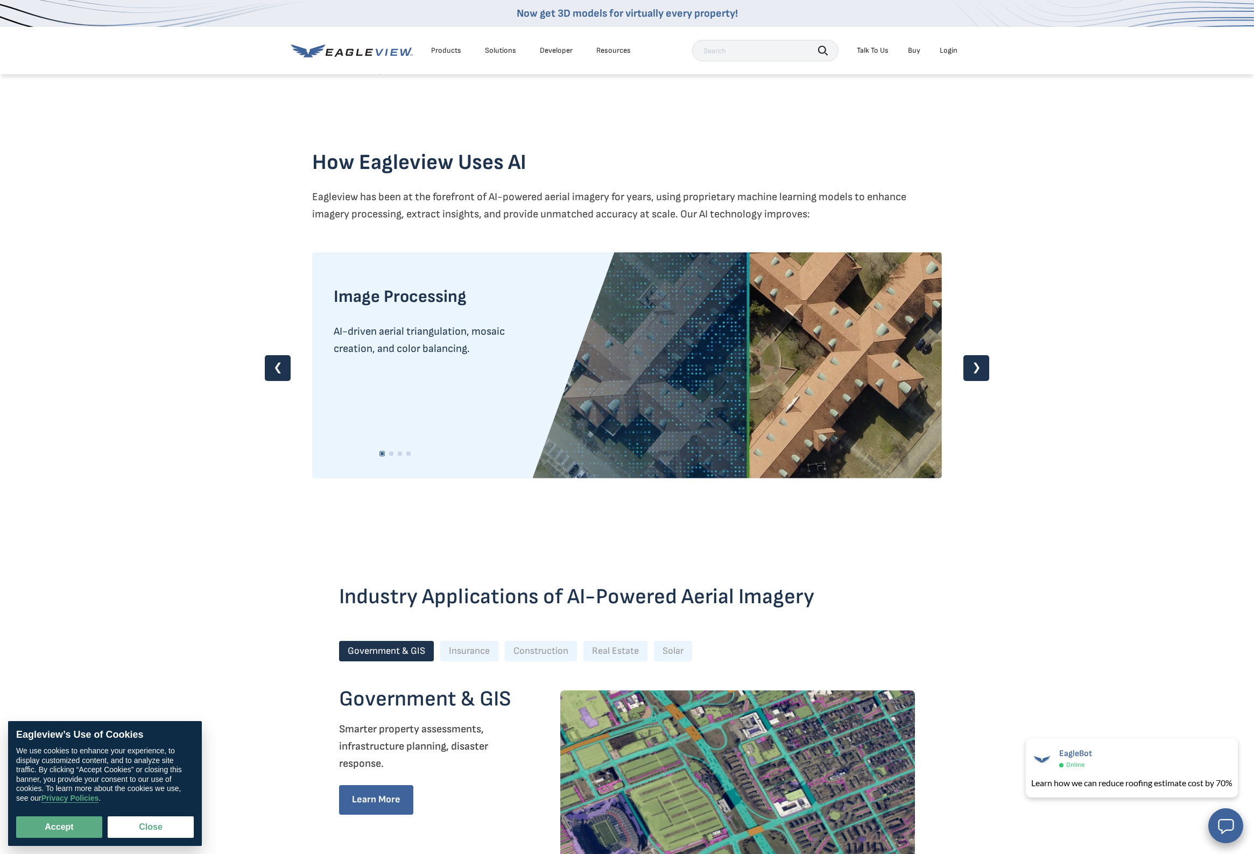
click at [981, 366] on link "❯" at bounding box center [976, 368] width 26 height 26
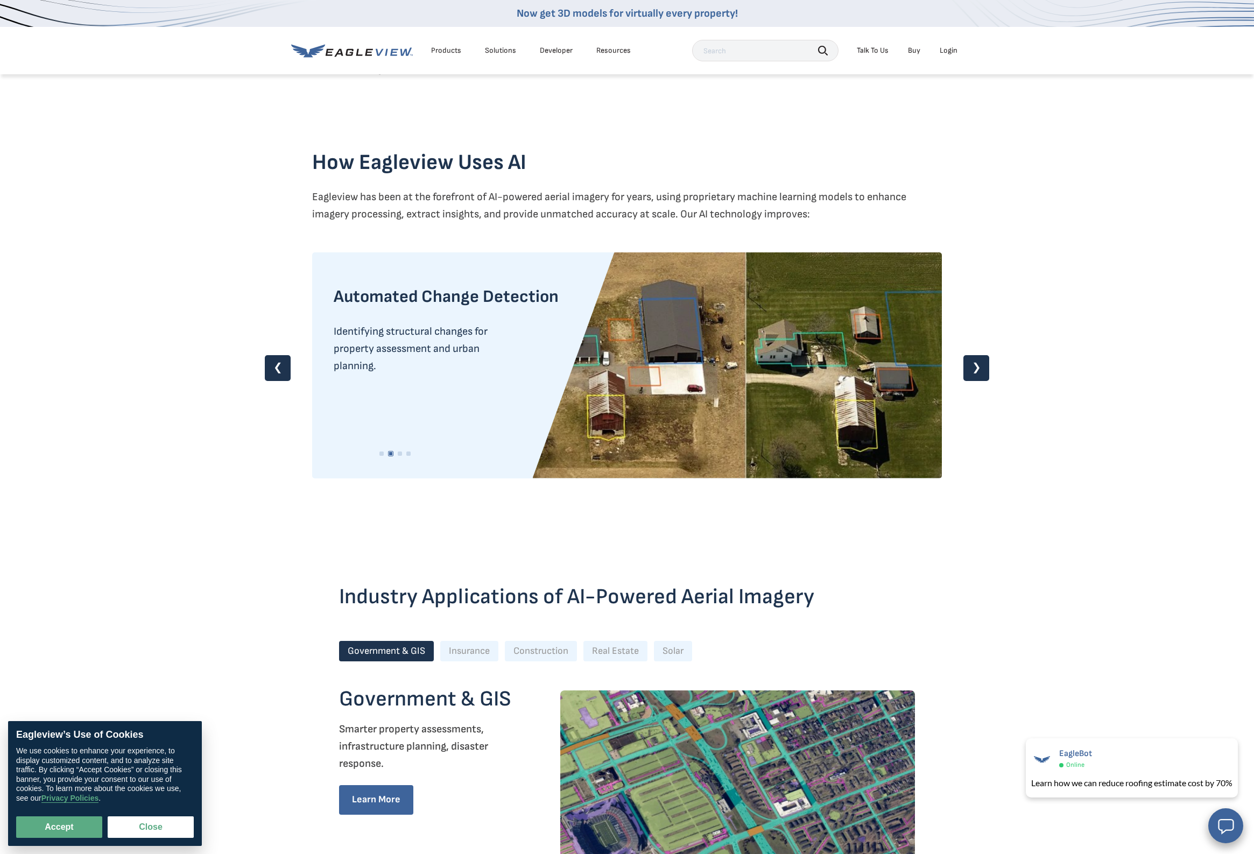
click at [981, 366] on link "❯" at bounding box center [976, 368] width 26 height 26
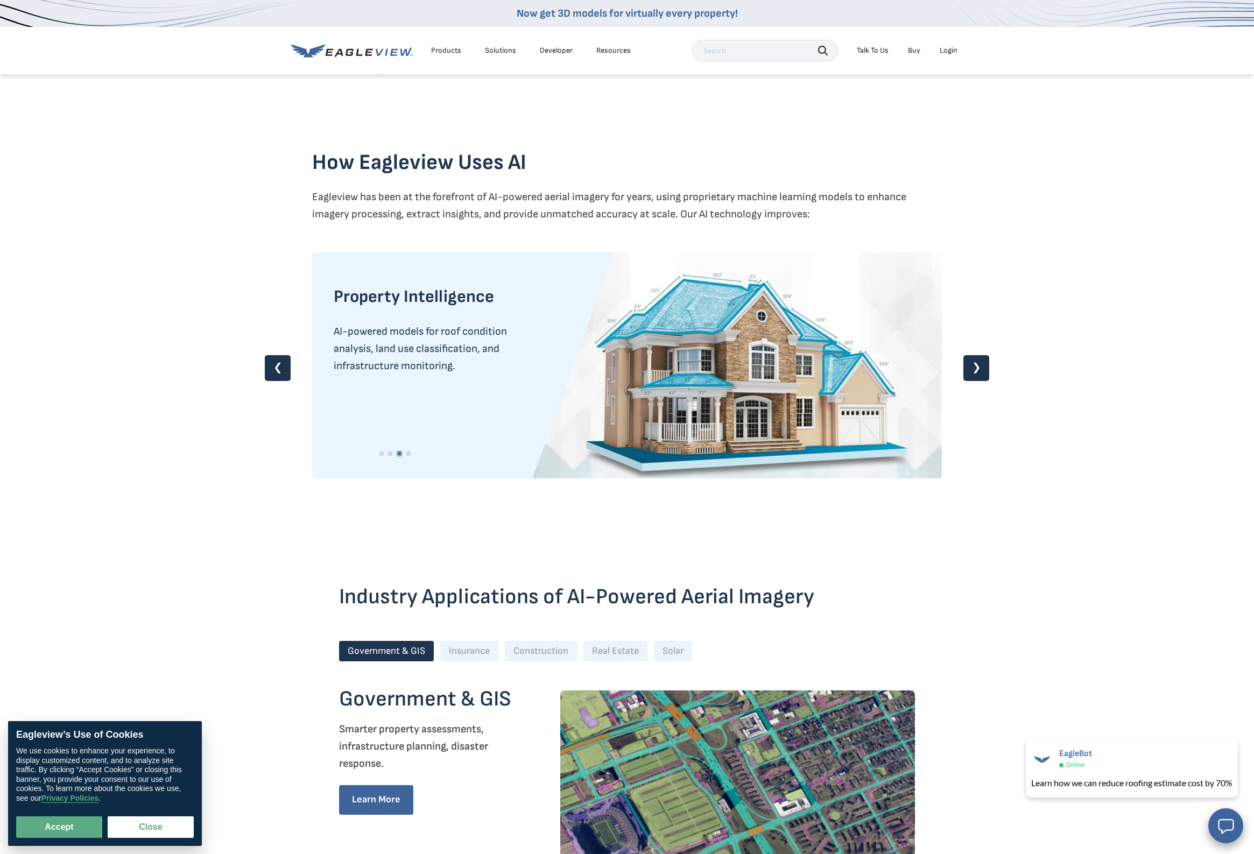
click at [981, 366] on link "❯" at bounding box center [976, 368] width 26 height 26
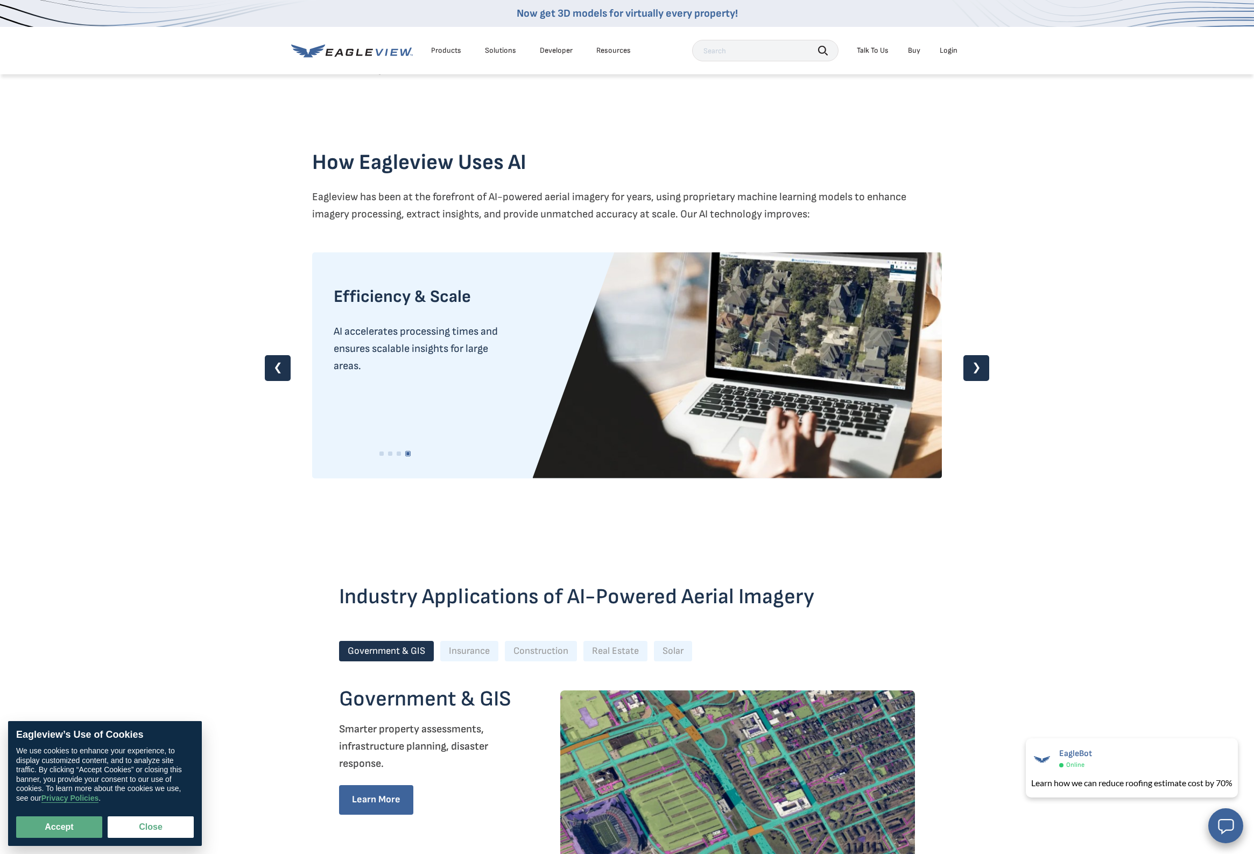
click at [981, 366] on link "❯" at bounding box center [976, 368] width 26 height 26
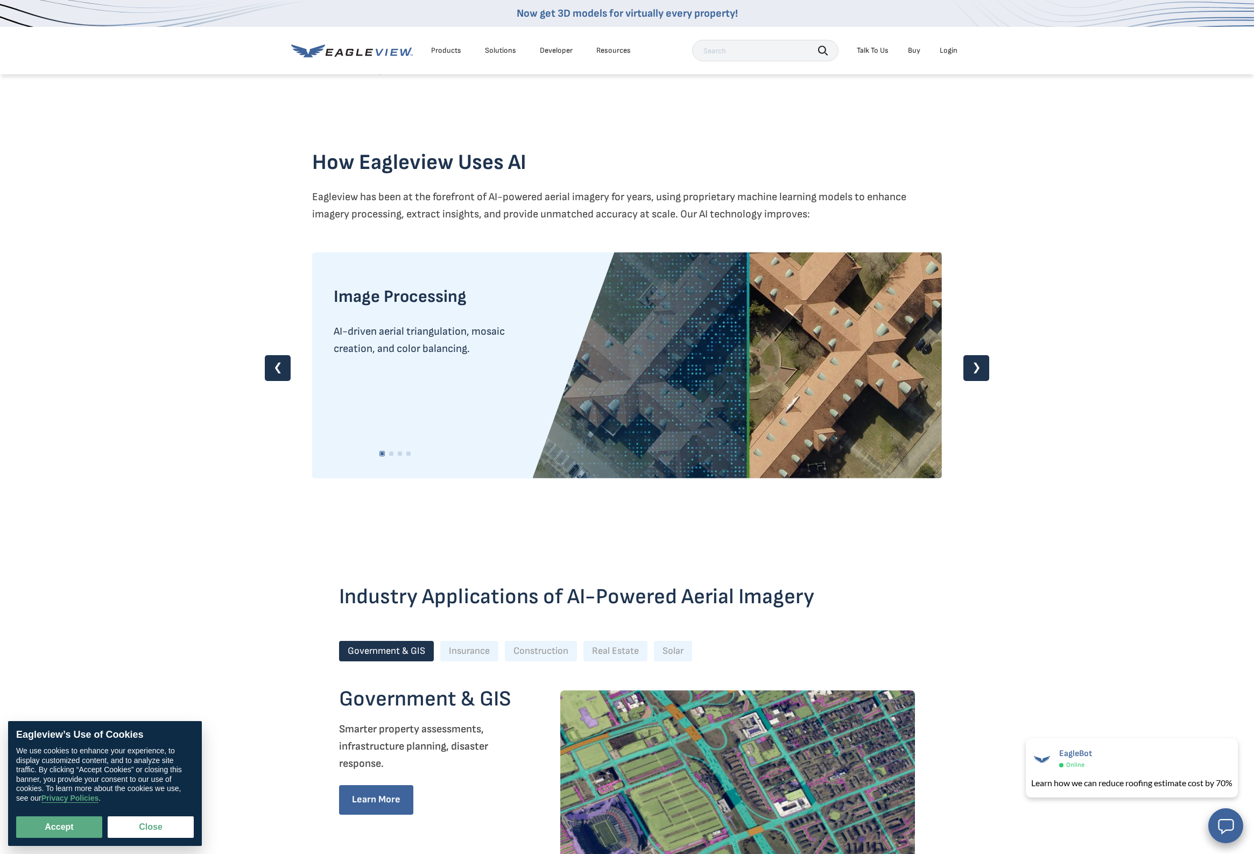
click at [981, 366] on link "❯" at bounding box center [976, 368] width 26 height 26
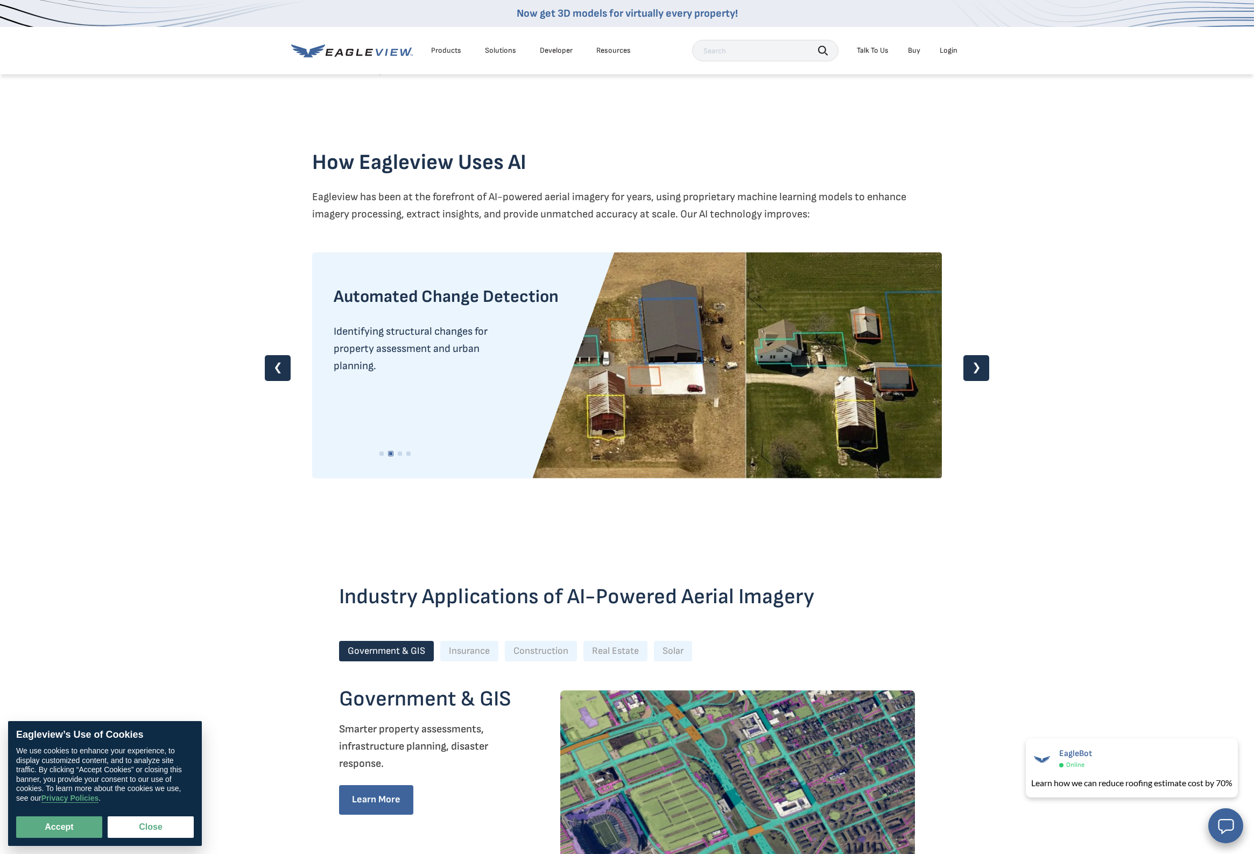
click at [981, 366] on link "❯" at bounding box center [976, 368] width 26 height 26
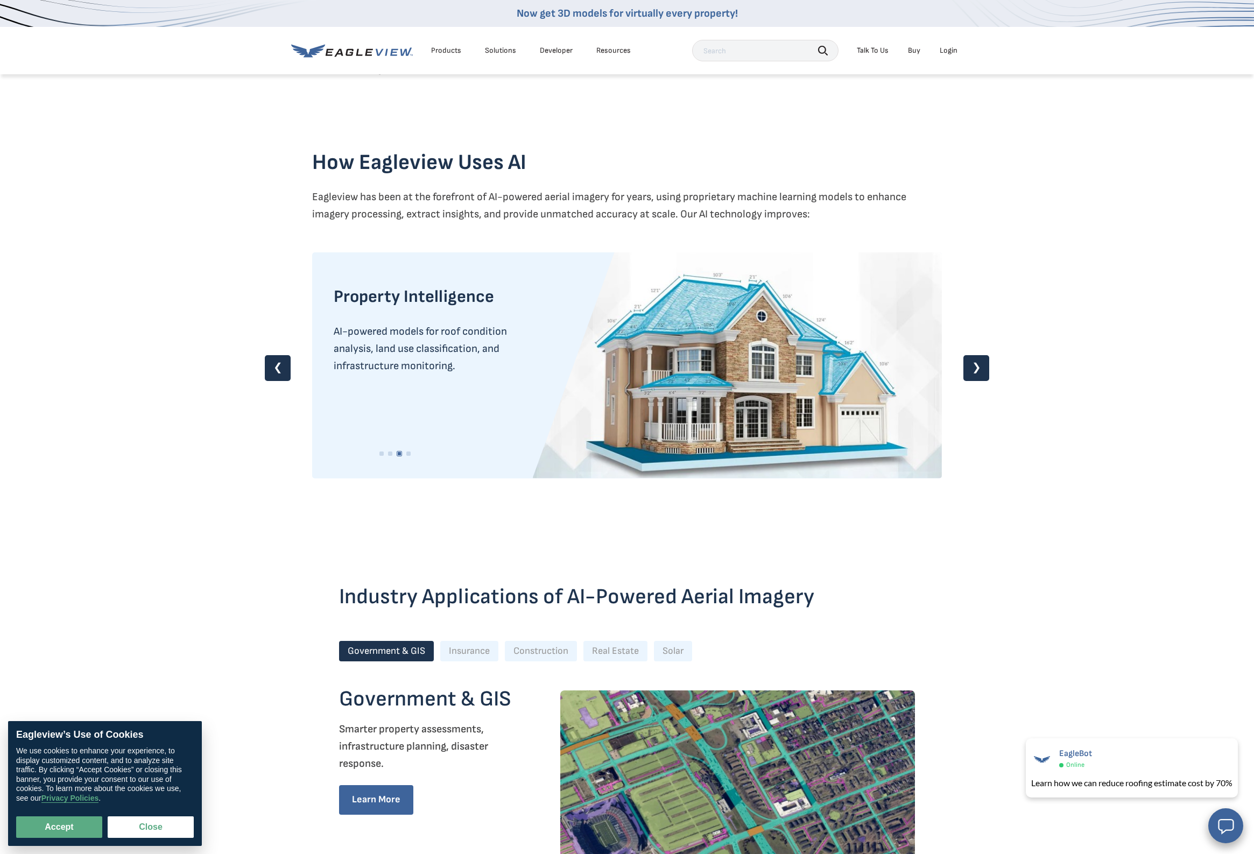
click at [981, 366] on link "❯" at bounding box center [976, 368] width 26 height 26
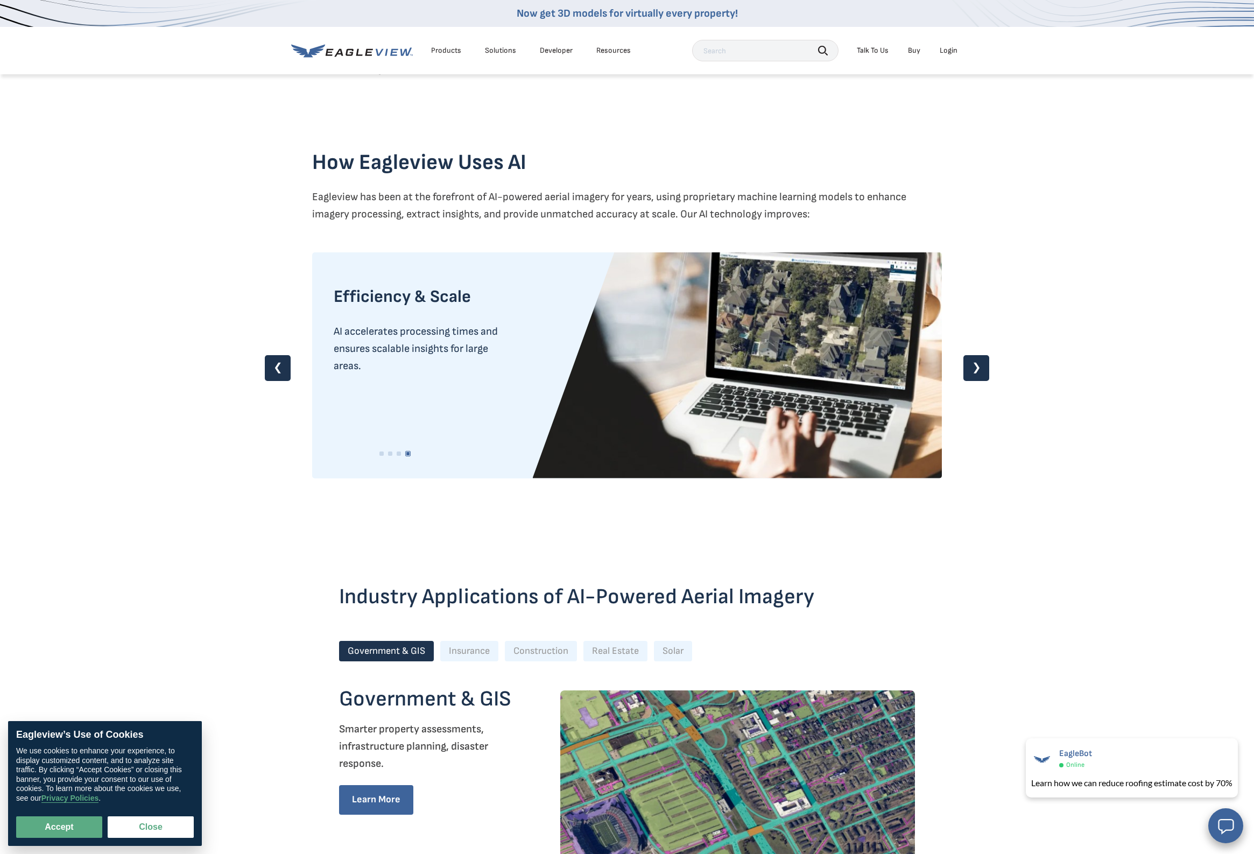
click at [981, 366] on link "❯" at bounding box center [976, 368] width 26 height 26
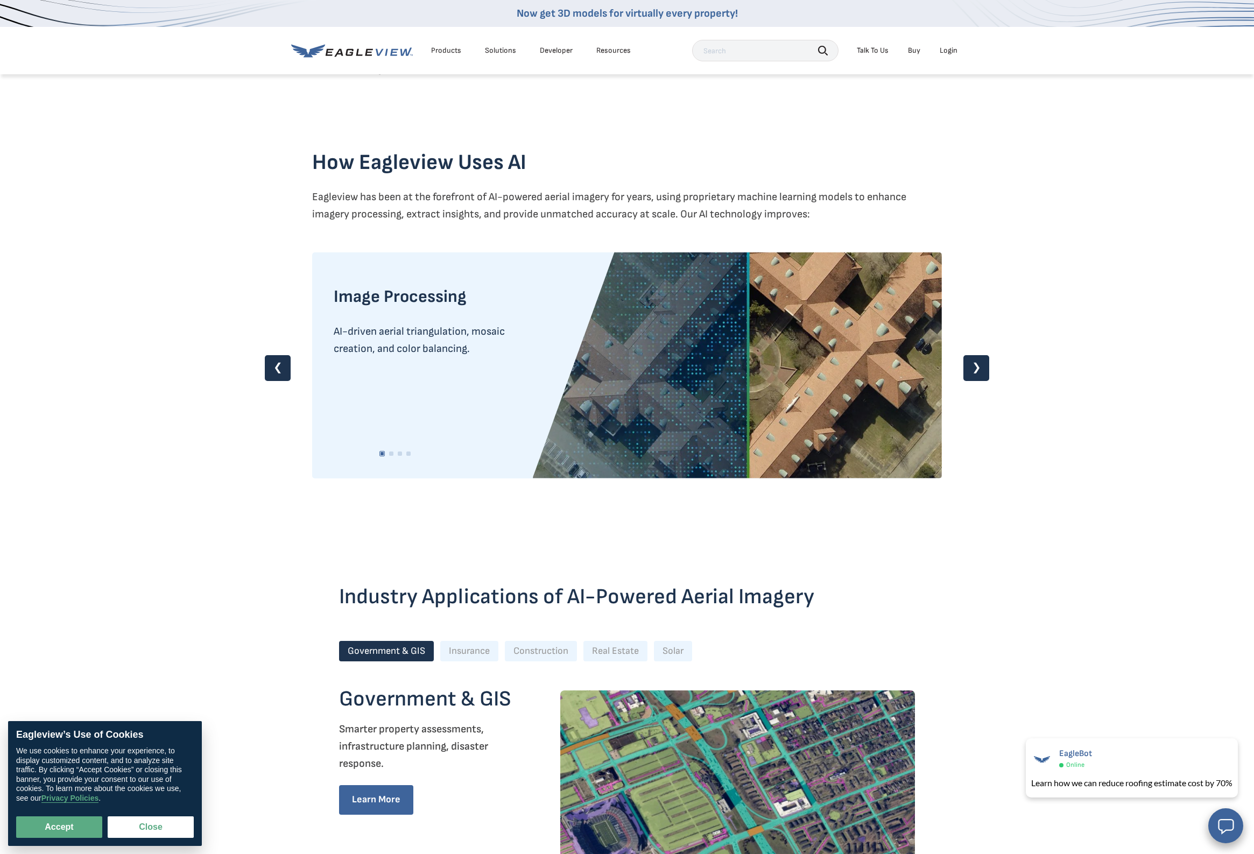
click at [981, 366] on link "❯" at bounding box center [976, 368] width 26 height 26
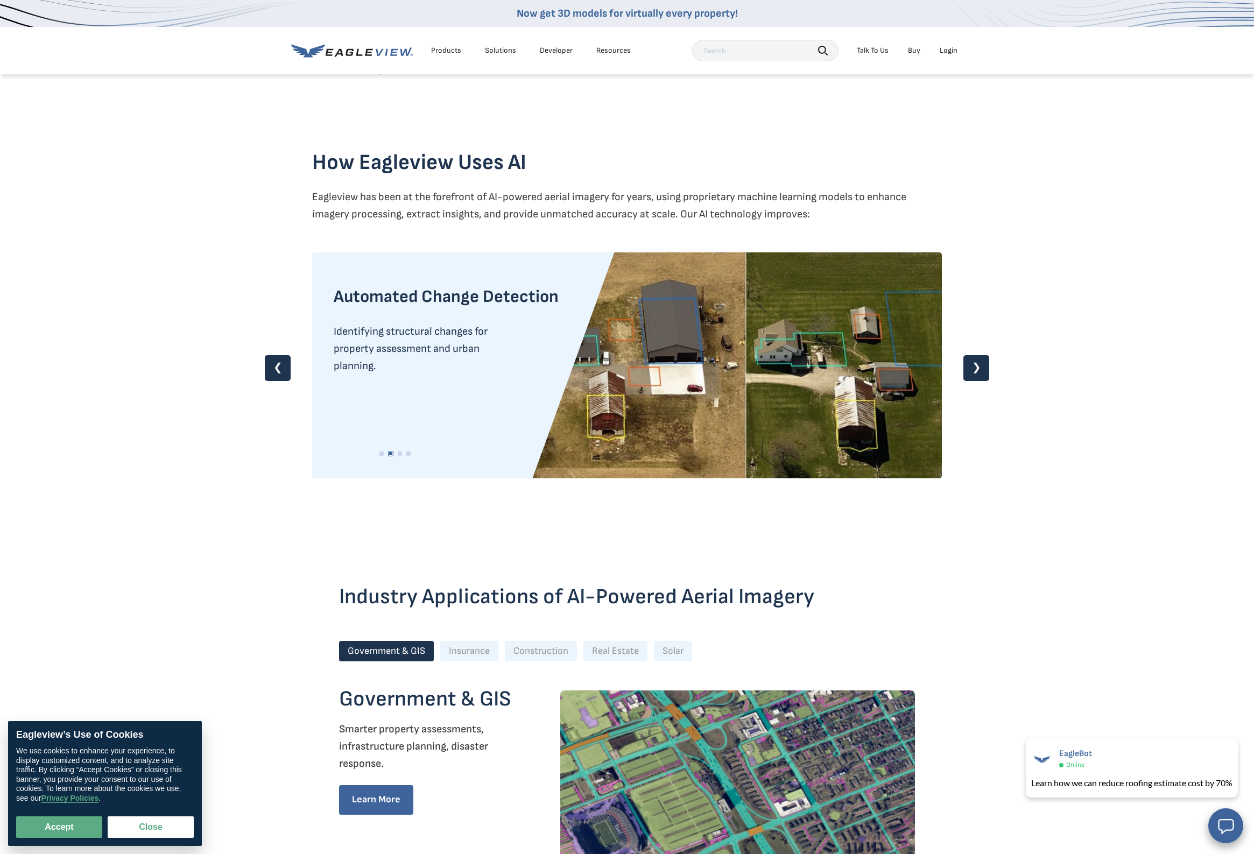
click at [981, 366] on link "❯" at bounding box center [976, 368] width 26 height 26
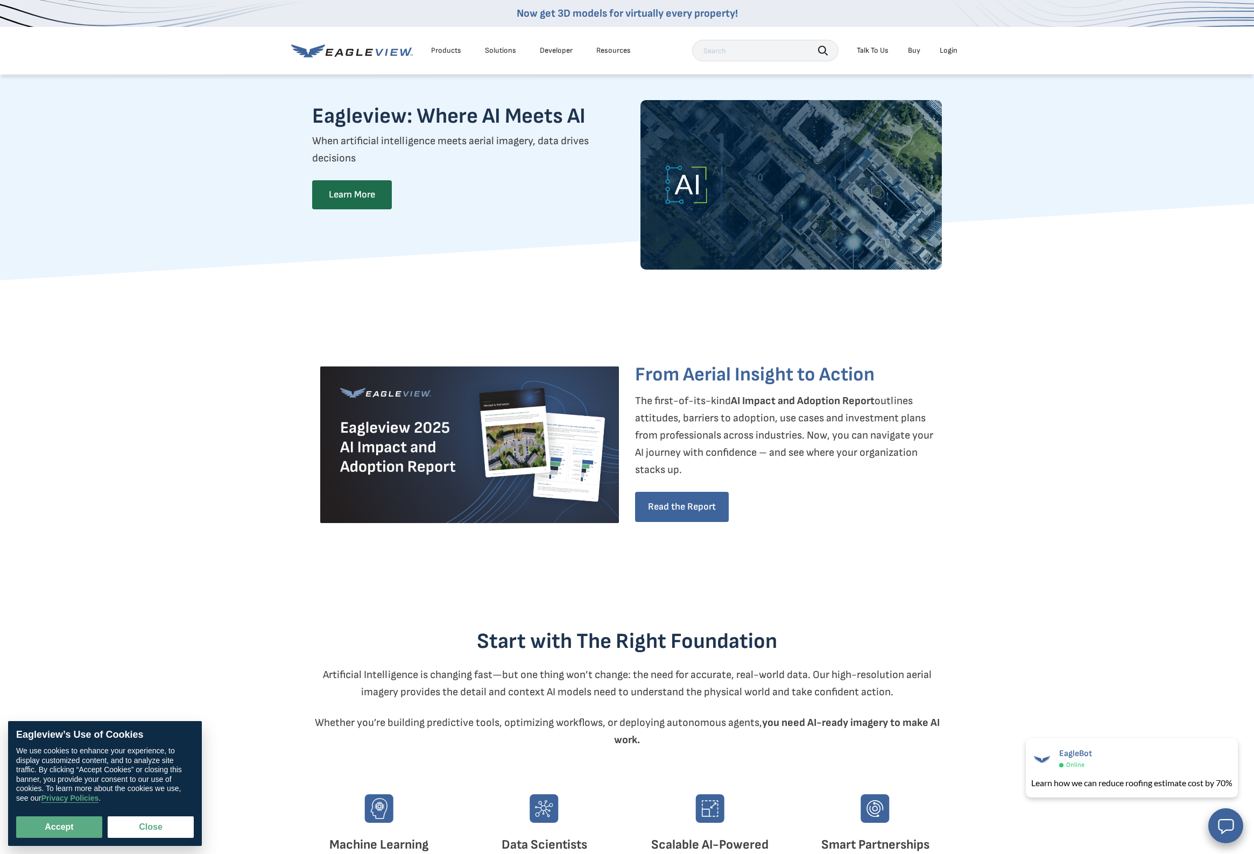
scroll to position [0, 0]
click at [548, 51] on link "Developer" at bounding box center [556, 51] width 33 height 10
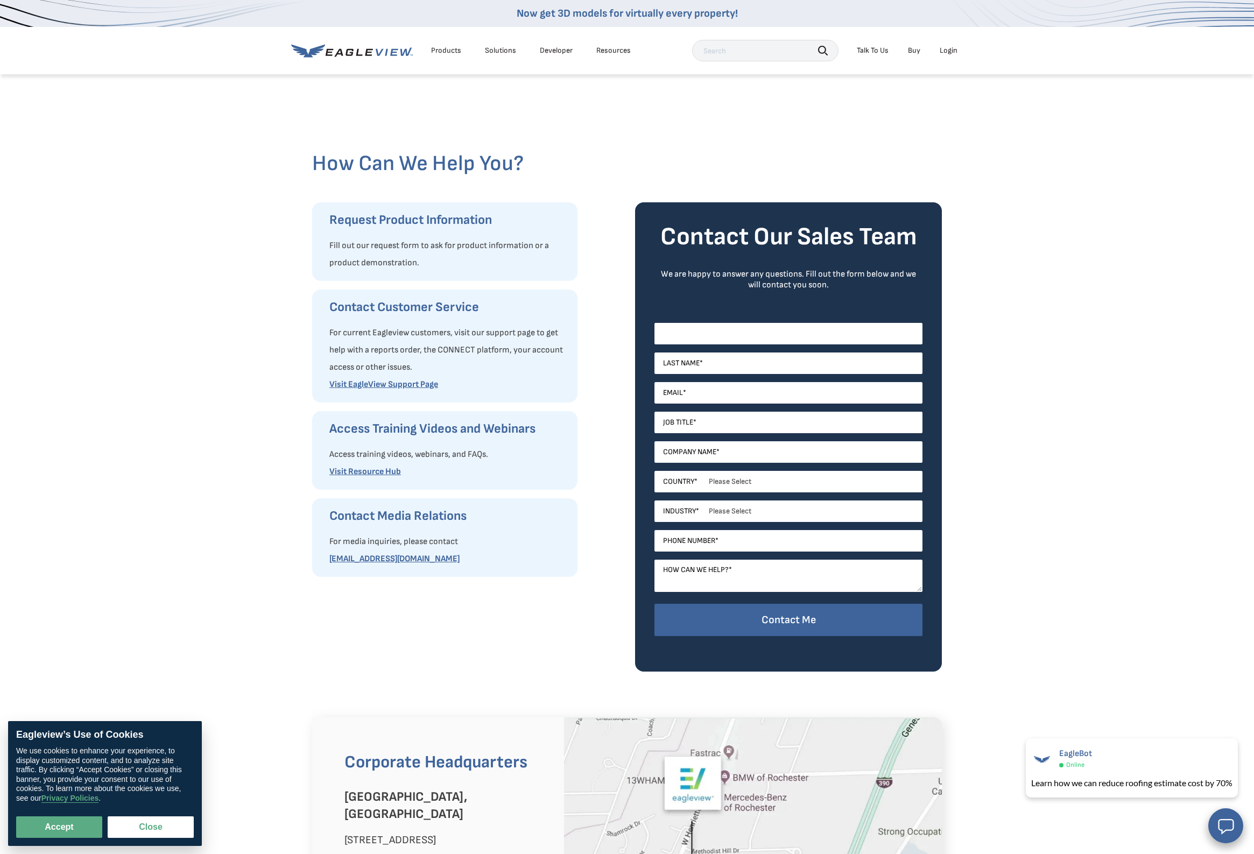
click at [891, 332] on input "First Name *" at bounding box center [788, 334] width 268 height 22
type input "Sasan"
type input "Daneshvar"
type input "sasan@wonderlab.dev"
type input "5596407207"
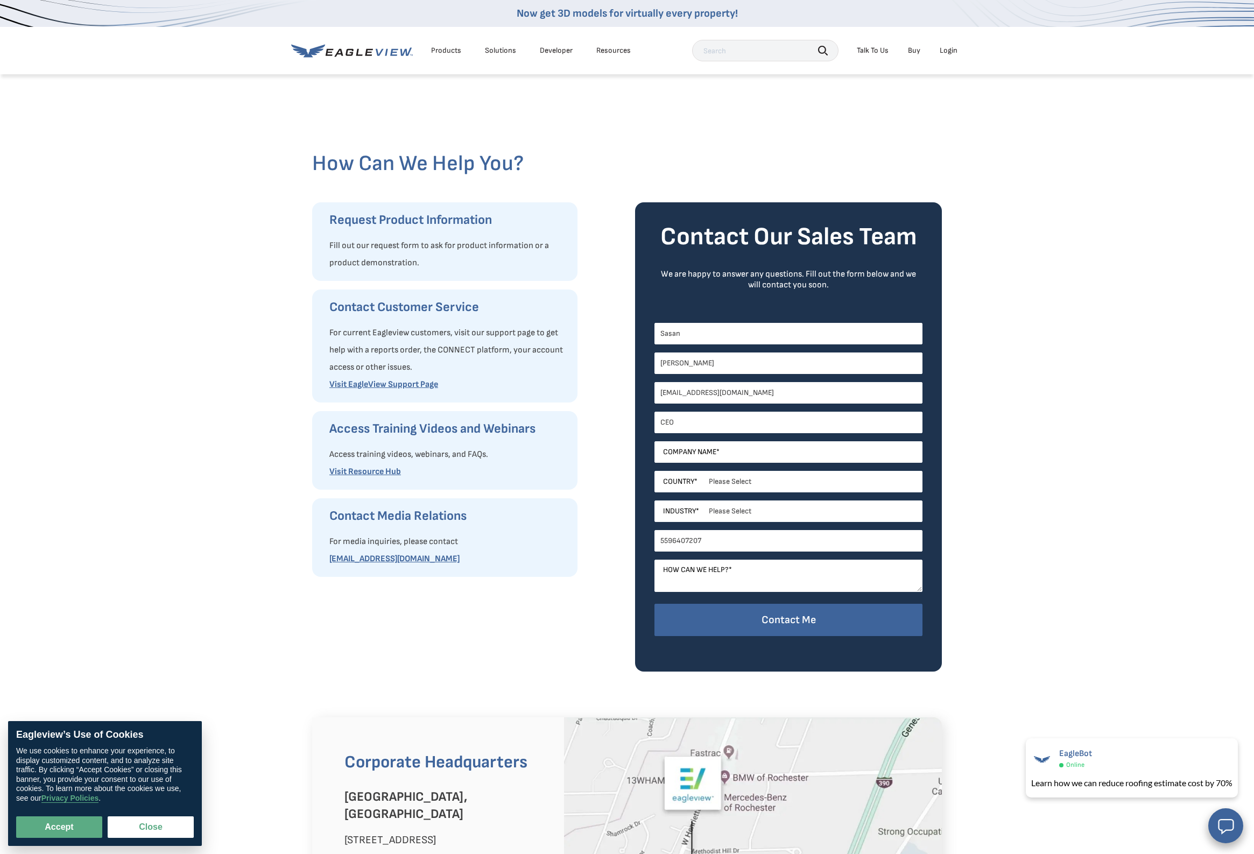
type input "CEO"
click at [690, 457] on label "Company Name *" at bounding box center [691, 452] width 56 height 22
click at [690, 457] on input "Company Name *" at bounding box center [788, 452] width 268 height 22
type input "Wonderlab"
select select "[GEOGRAPHIC_DATA]"
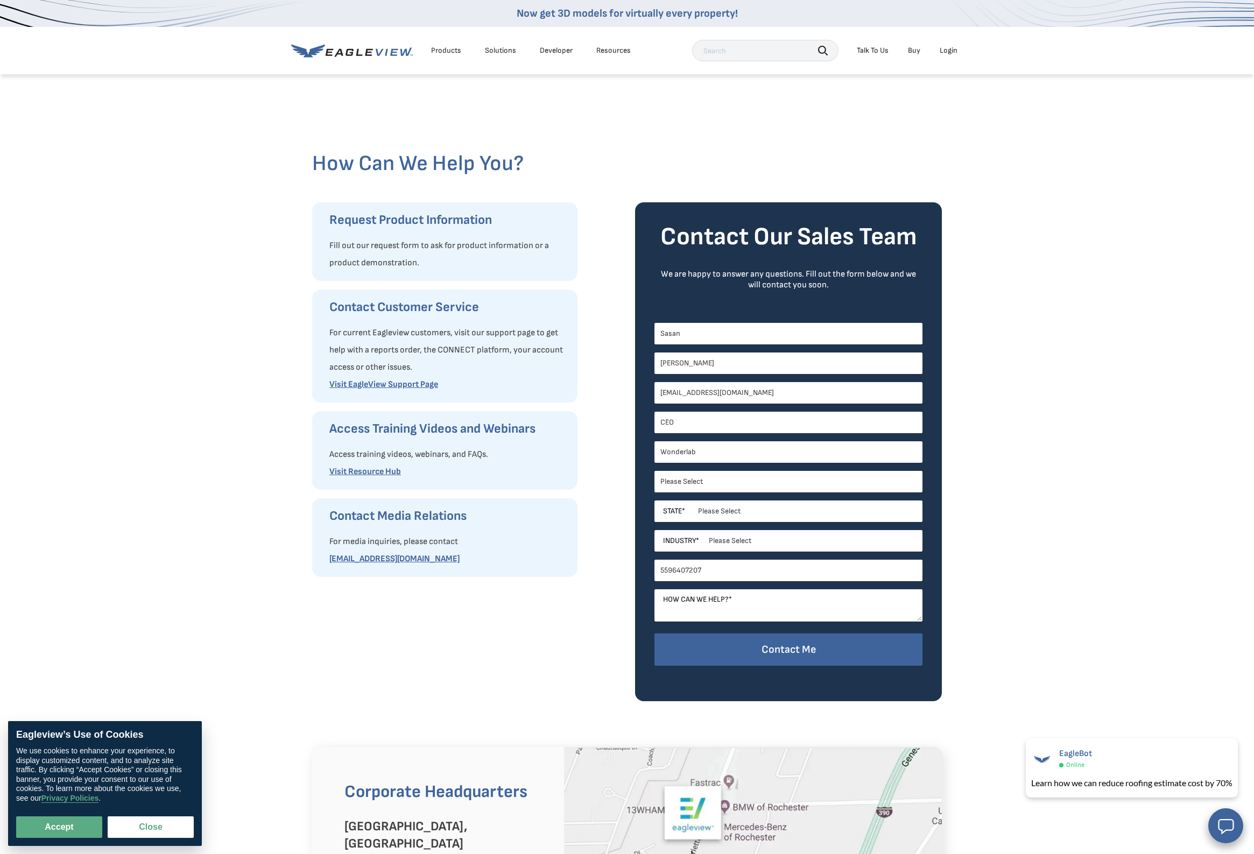
select select "California"
select select "Software and Technology"
click at [690, 600] on span "How can we help?" at bounding box center [696, 599] width 66 height 10
click at [690, 600] on textarea "How can we help? *" at bounding box center [788, 605] width 268 height 32
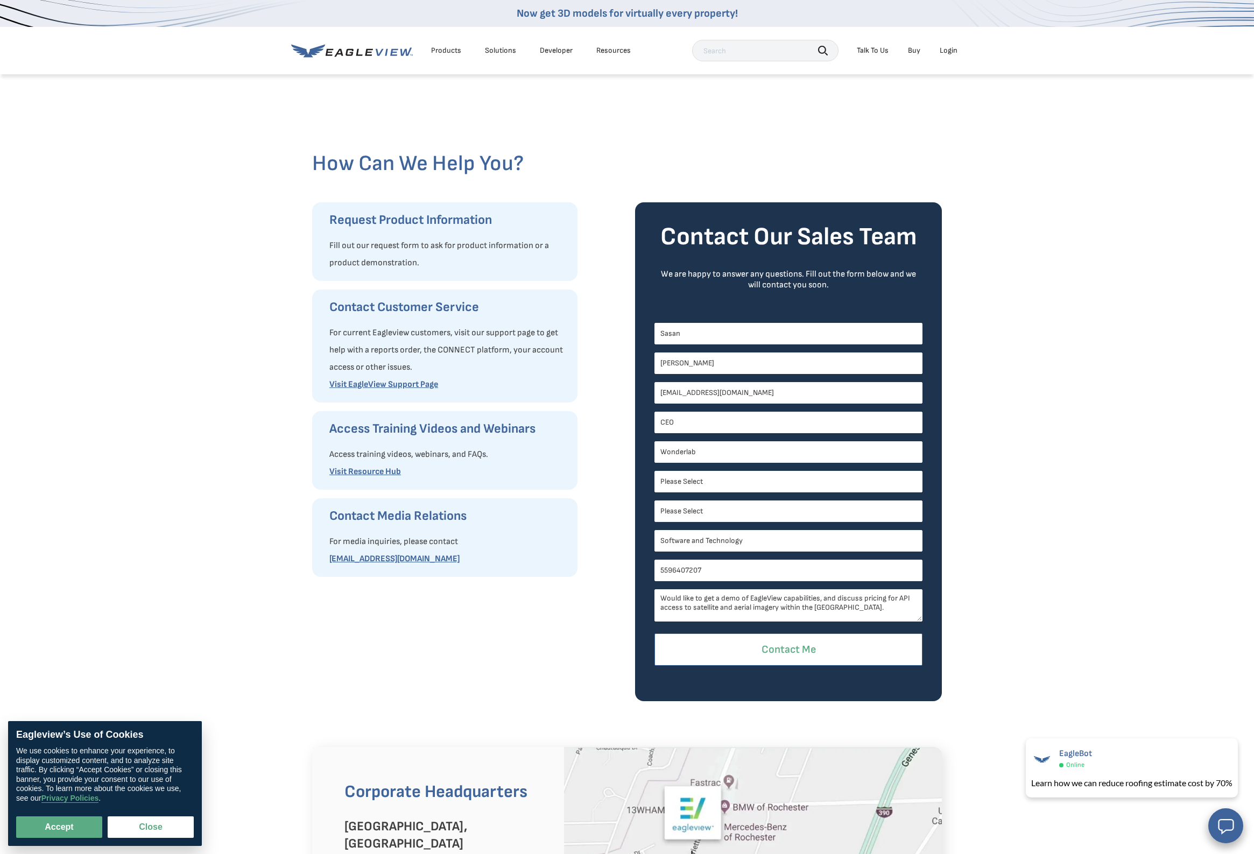
type textarea "Would like to get a demo of EagleView capabilities, and discuss pricing for API…"
click at [783, 652] on input "Contact Me" at bounding box center [788, 649] width 268 height 33
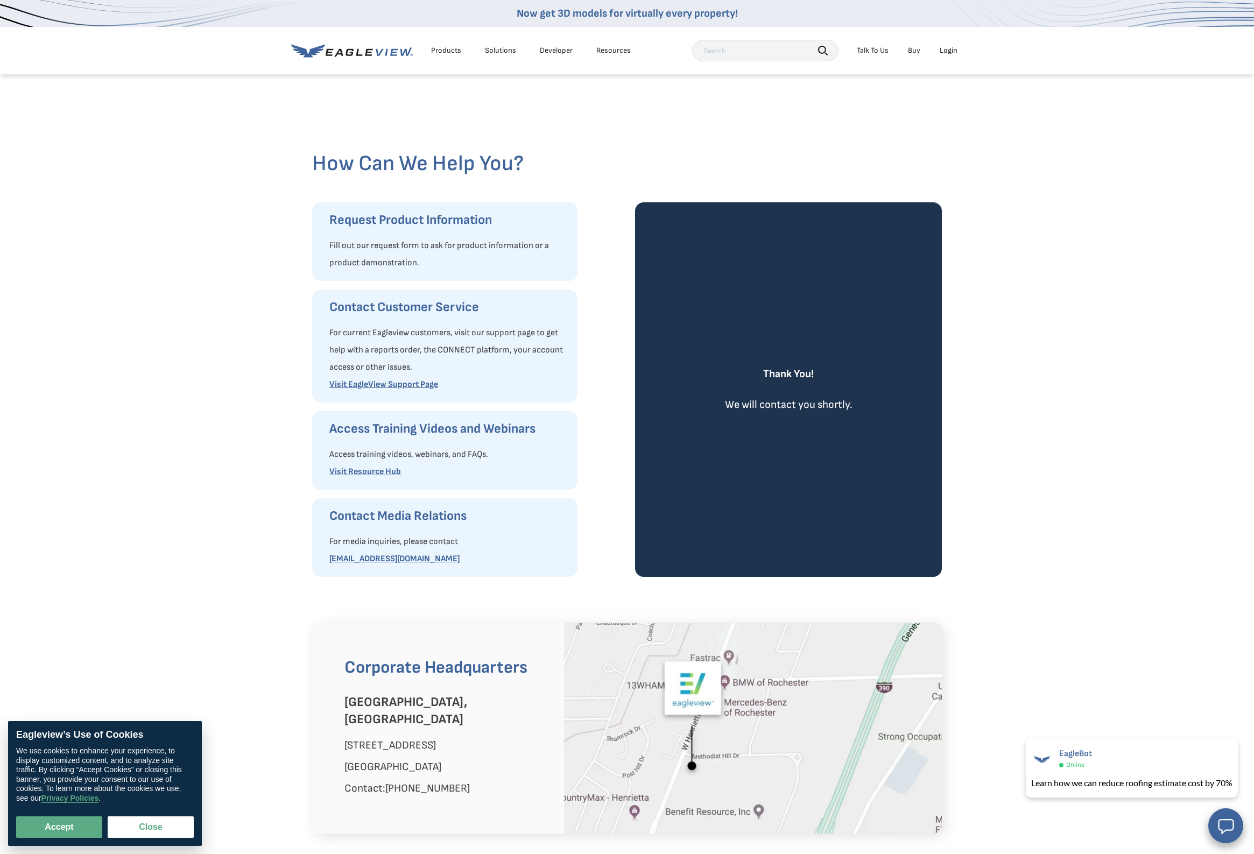
click at [999, 222] on div "How Can We Help You? Request Product Information Fill out our request form to a…" at bounding box center [627, 325] width 1254 height 504
click at [1149, 139] on div "How Can We Help You? Request Product Information Fill out our request form to a…" at bounding box center [627, 325] width 1254 height 504
